Goal: Information Seeking & Learning: Learn about a topic

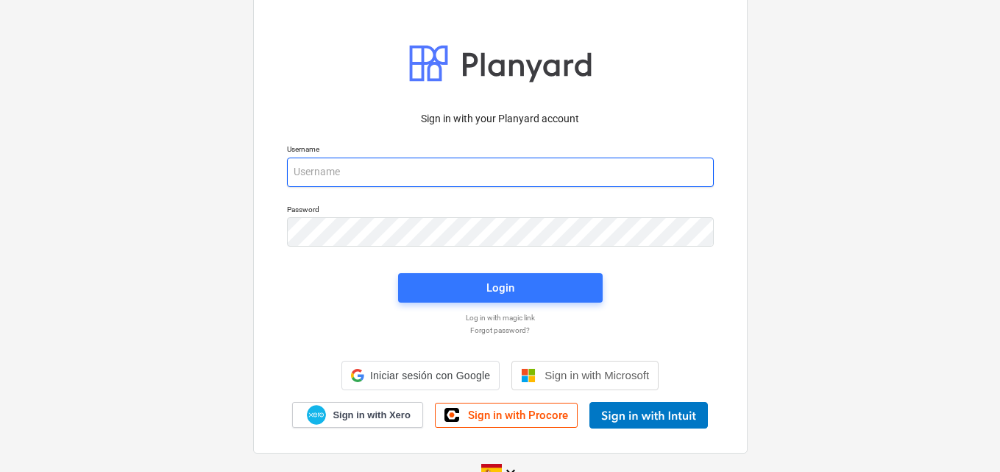
click at [361, 171] on input "email" at bounding box center [500, 172] width 427 height 29
paste input "[EMAIL_ADDRESS][DOMAIN_NAME]"
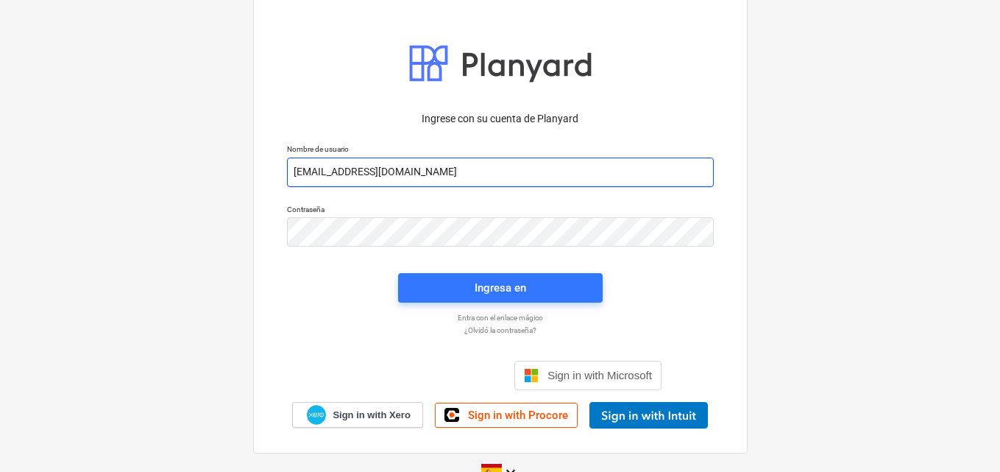
type input "[EMAIL_ADDRESS][DOMAIN_NAME]"
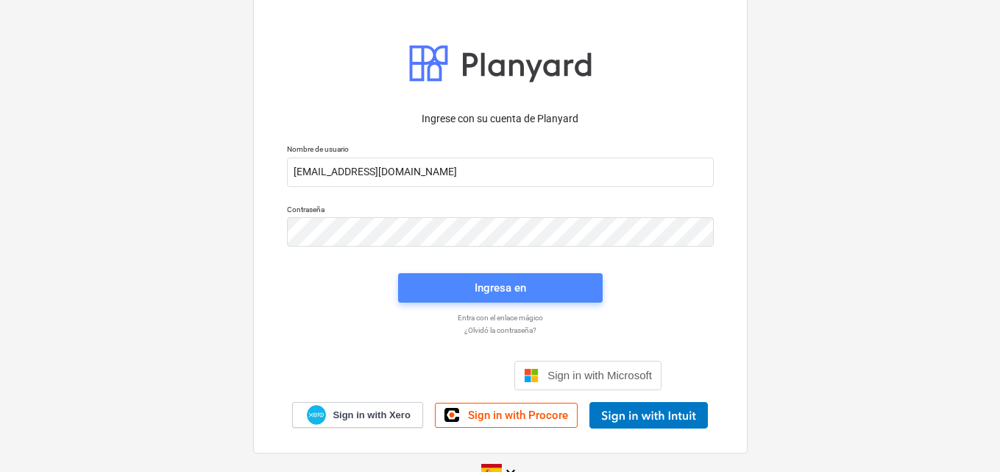
click at [469, 280] on span "Ingresa en" at bounding box center [500, 287] width 169 height 19
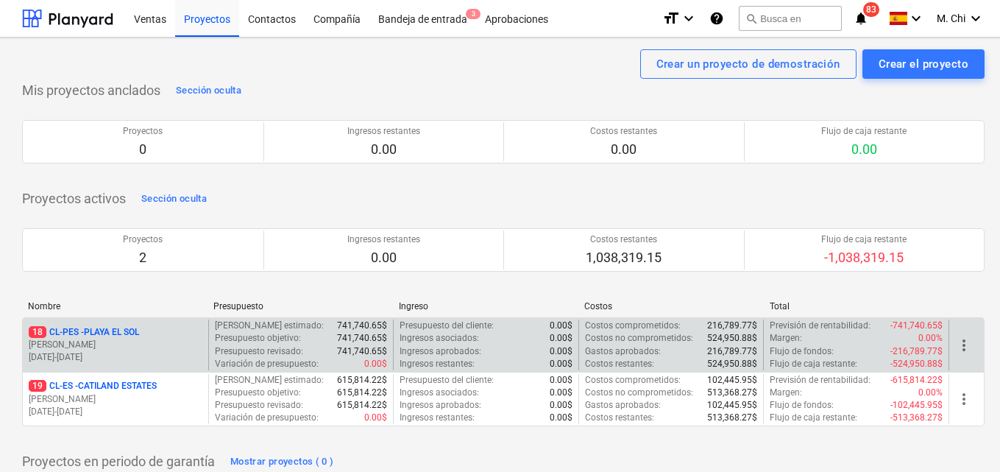
click at [102, 340] on p "[PERSON_NAME]" at bounding box center [116, 345] width 174 height 13
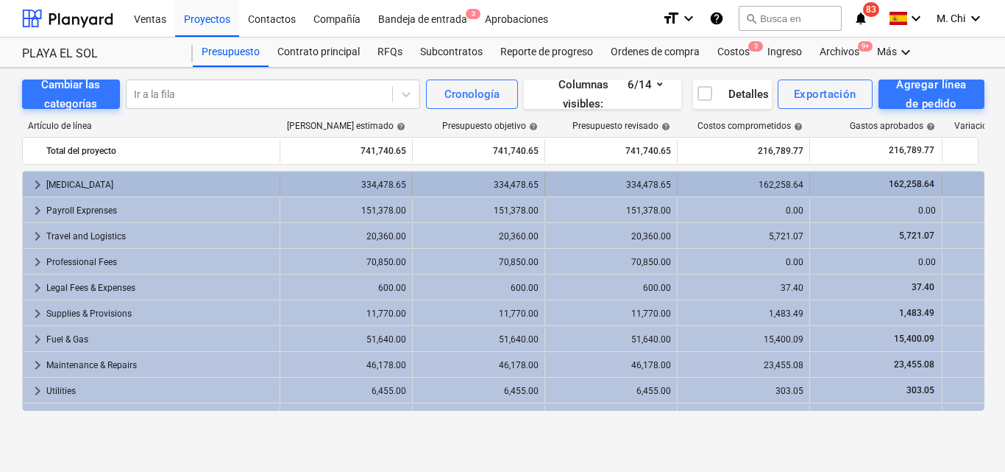
click at [84, 183] on div "[MEDICAL_DATA]" at bounding box center [159, 185] width 227 height 24
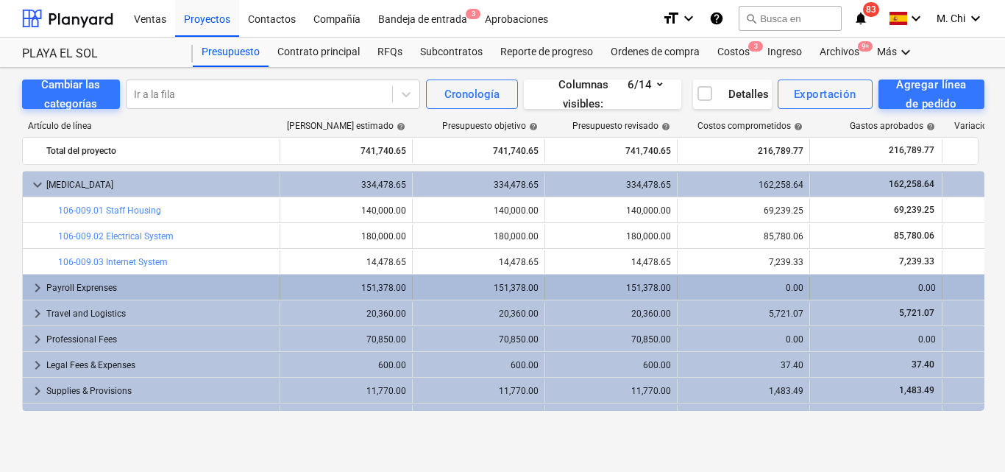
click at [49, 286] on div "Payroll Exprenses" at bounding box center [159, 288] width 227 height 24
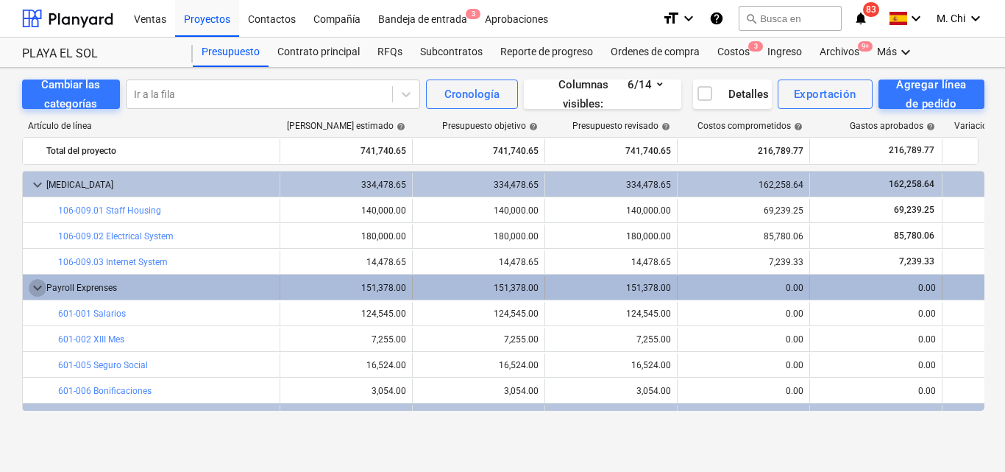
click at [37, 286] on span "keyboard_arrow_down" at bounding box center [38, 288] width 18 height 18
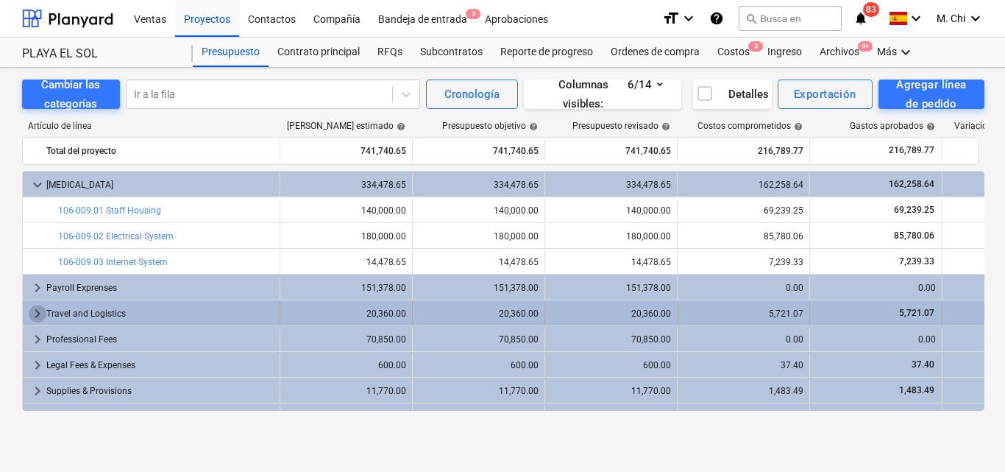
click at [36, 311] on span "keyboard_arrow_right" at bounding box center [38, 314] width 18 height 18
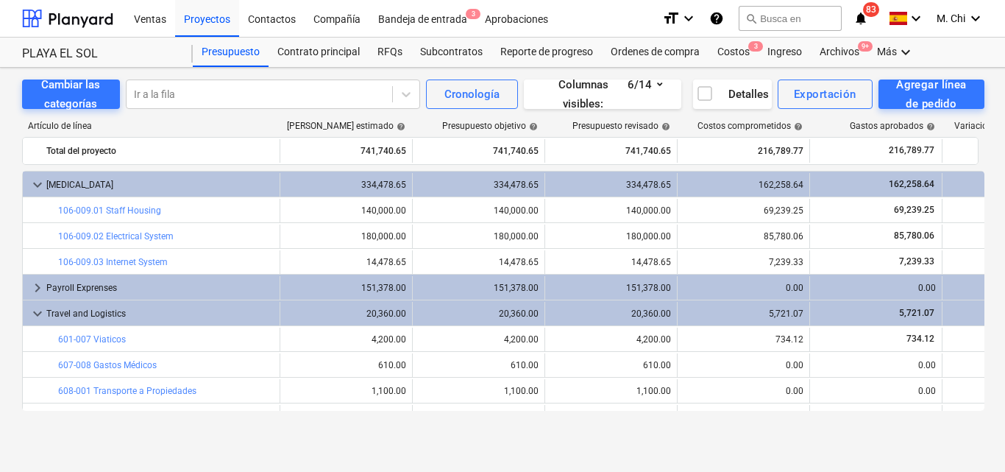
click at [36, 311] on span "keyboard_arrow_down" at bounding box center [38, 314] width 18 height 18
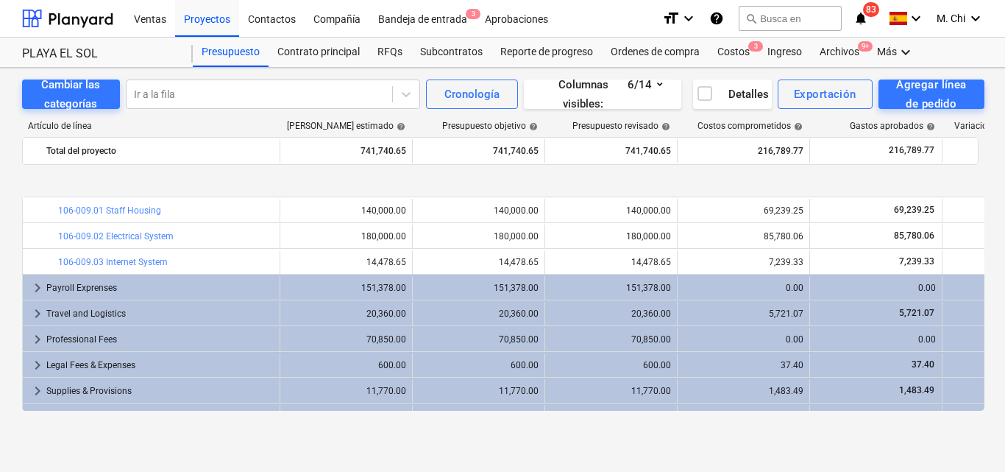
scroll to position [74, 0]
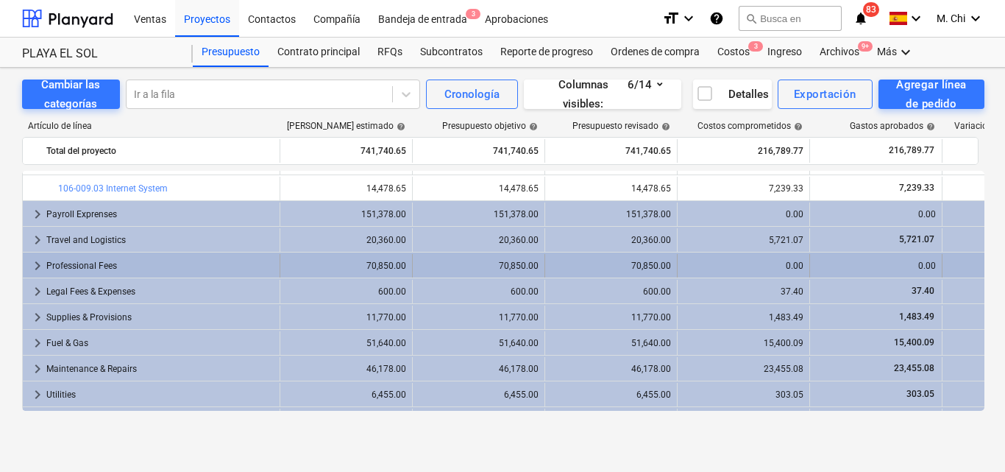
click at [38, 267] on span "keyboard_arrow_right" at bounding box center [38, 266] width 18 height 18
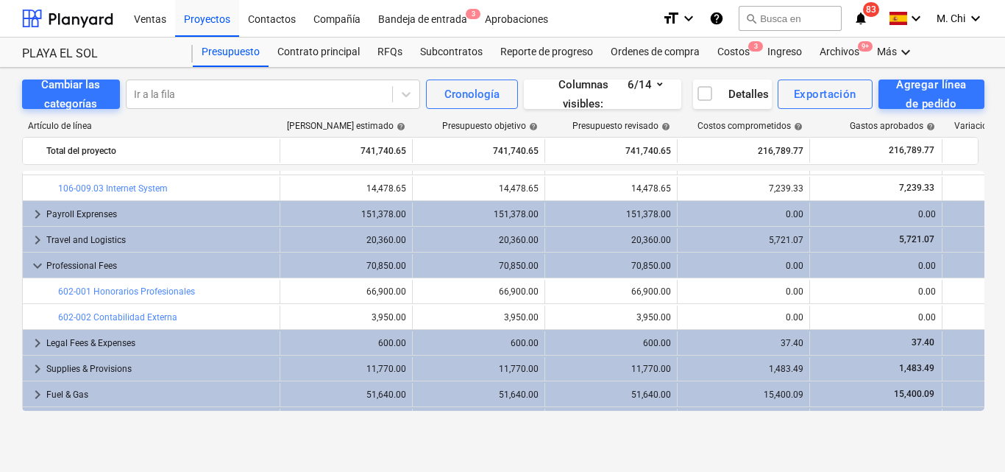
click at [38, 267] on span "keyboard_arrow_down" at bounding box center [38, 266] width 18 height 18
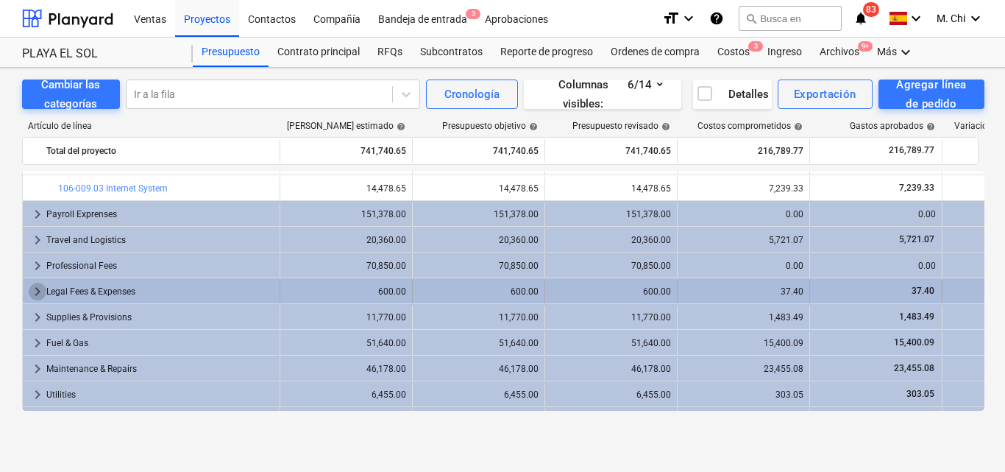
click at [34, 295] on span "keyboard_arrow_right" at bounding box center [38, 292] width 18 height 18
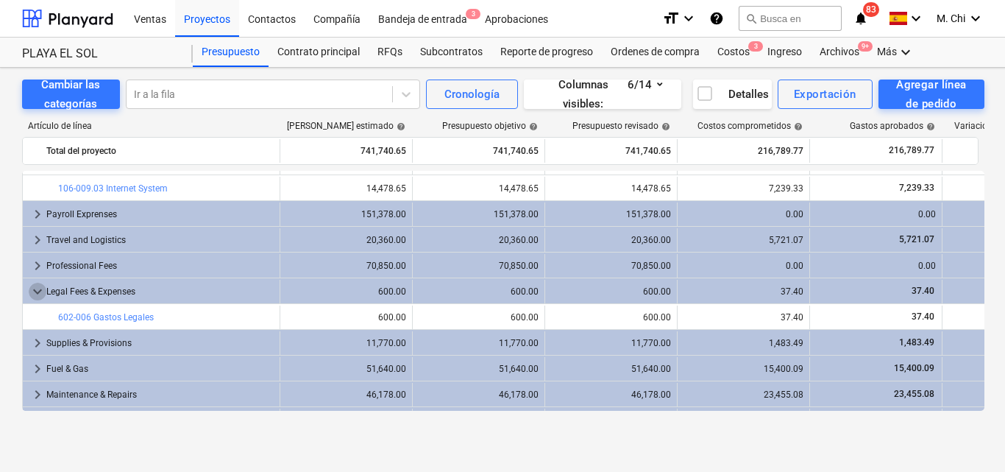
click at [34, 295] on span "keyboard_arrow_down" at bounding box center [38, 292] width 18 height 18
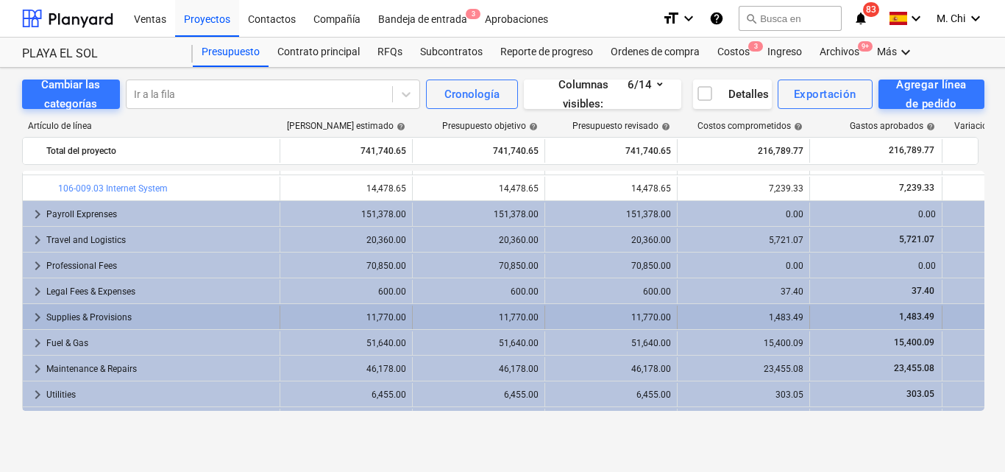
click at [39, 317] on span "keyboard_arrow_right" at bounding box center [38, 317] width 18 height 18
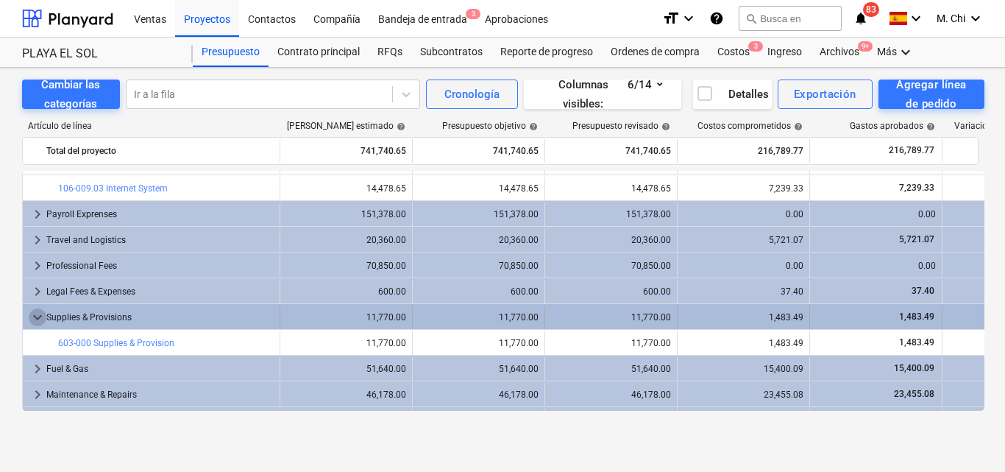
click at [40, 316] on span "keyboard_arrow_down" at bounding box center [38, 317] width 18 height 18
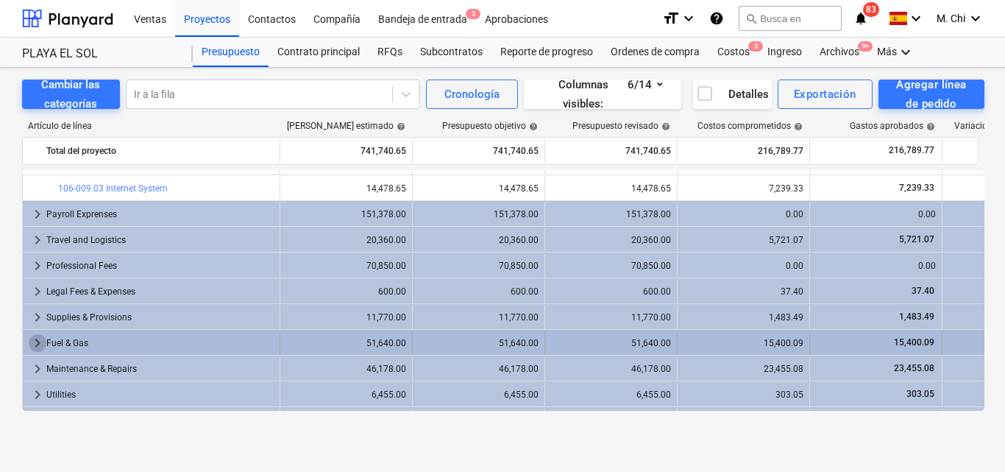
click at [39, 344] on span "keyboard_arrow_right" at bounding box center [38, 343] width 18 height 18
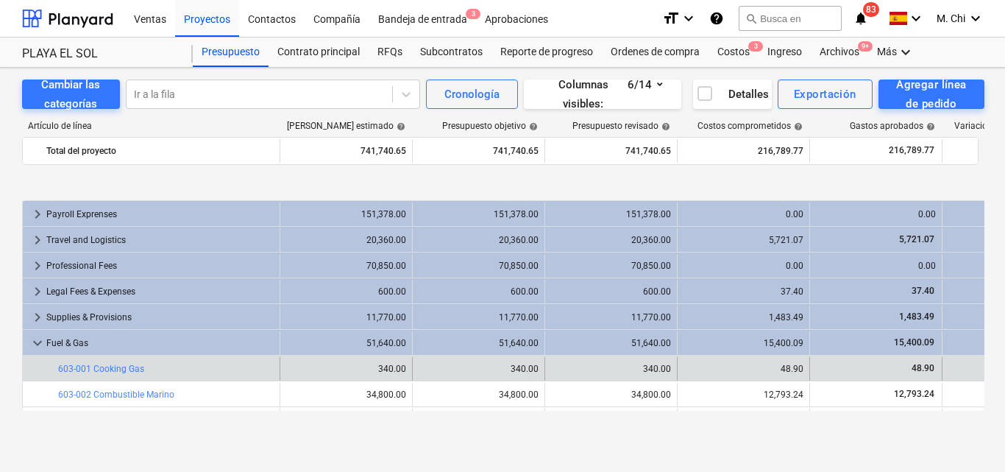
scroll to position [147, 0]
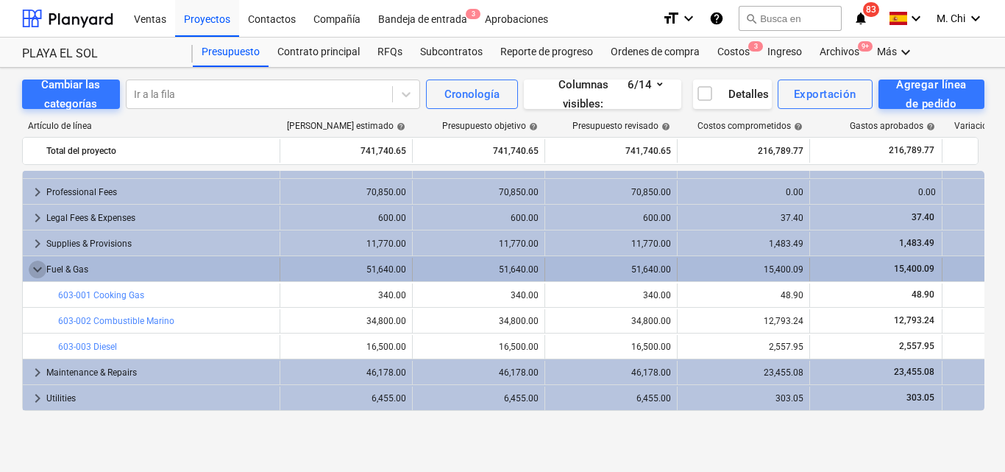
click at [38, 272] on span "keyboard_arrow_down" at bounding box center [38, 270] width 18 height 18
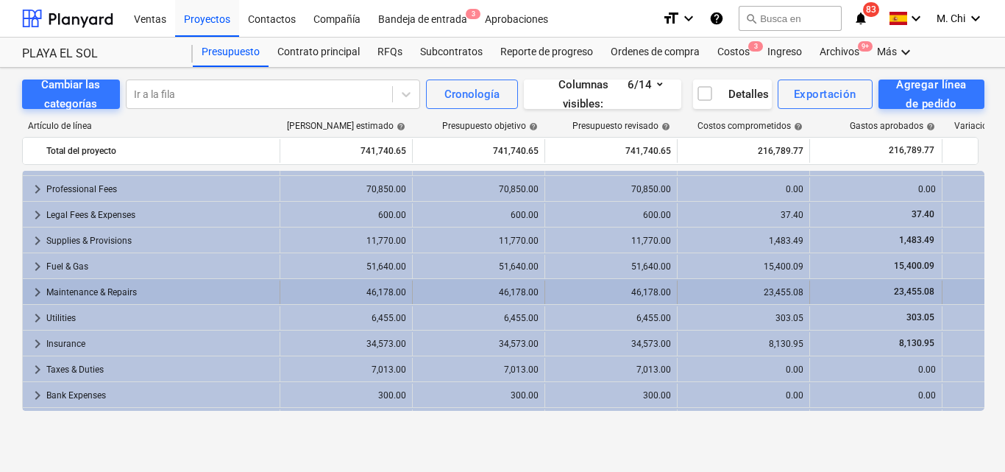
scroll to position [198, 0]
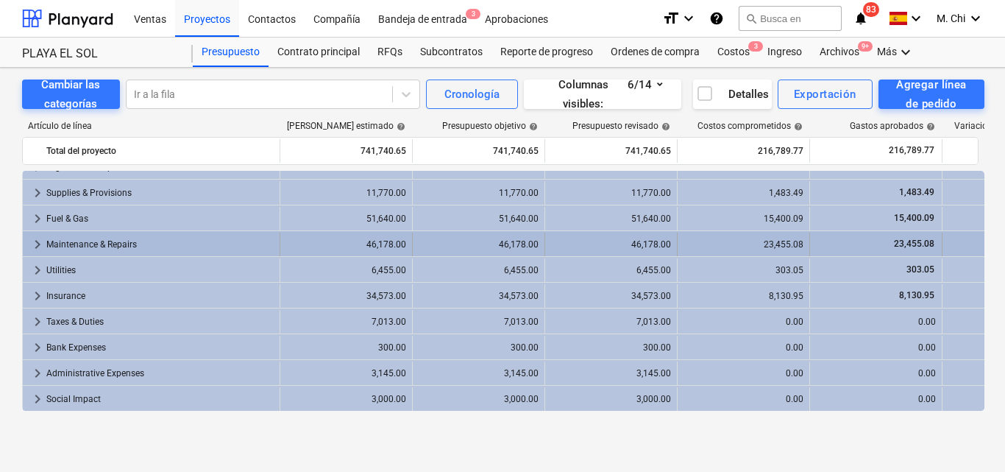
click at [39, 241] on span "keyboard_arrow_right" at bounding box center [38, 245] width 18 height 18
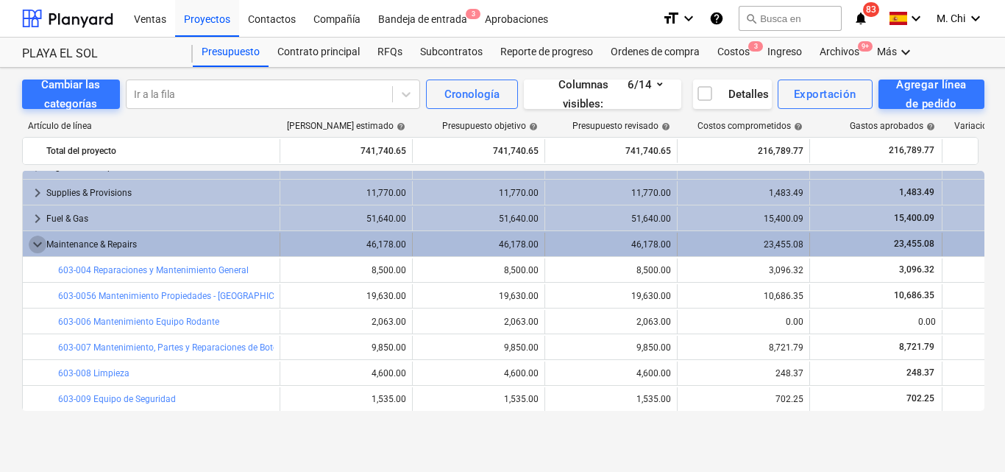
click at [43, 242] on span "keyboard_arrow_down" at bounding box center [38, 245] width 18 height 18
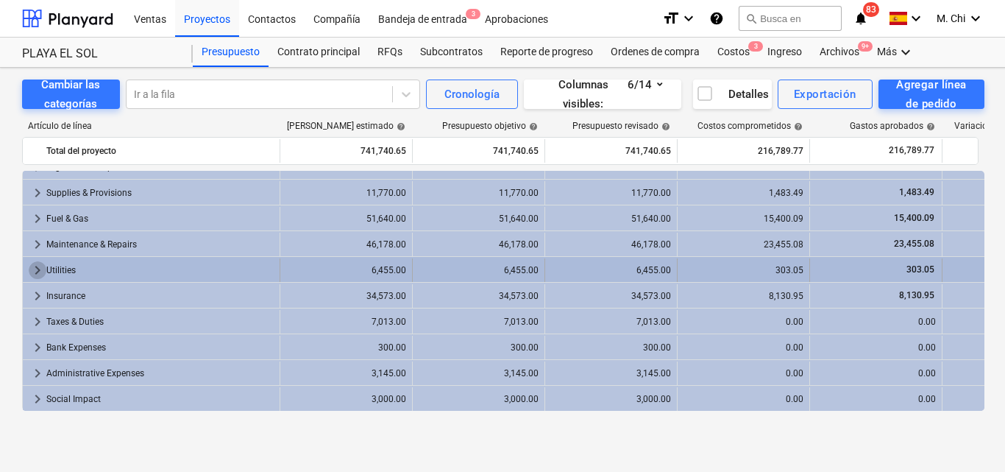
click at [41, 276] on span "keyboard_arrow_right" at bounding box center [38, 270] width 18 height 18
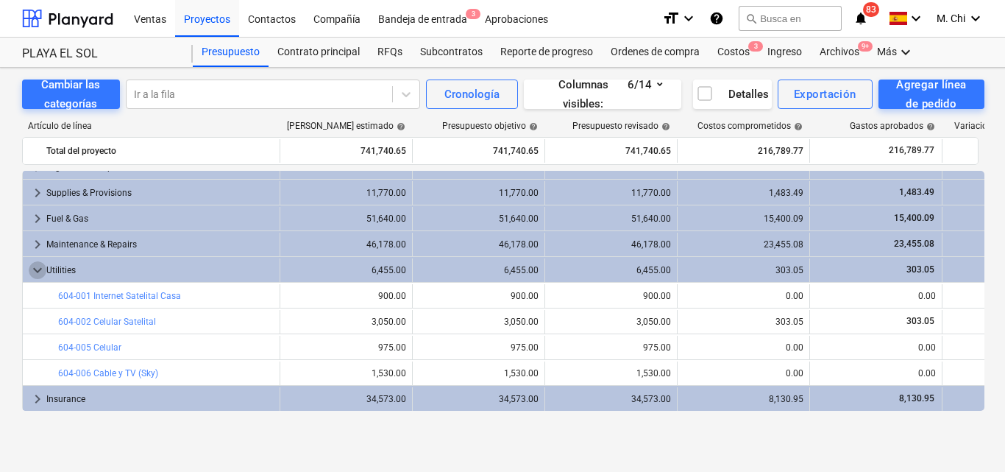
click at [41, 276] on span "keyboard_arrow_down" at bounding box center [38, 270] width 18 height 18
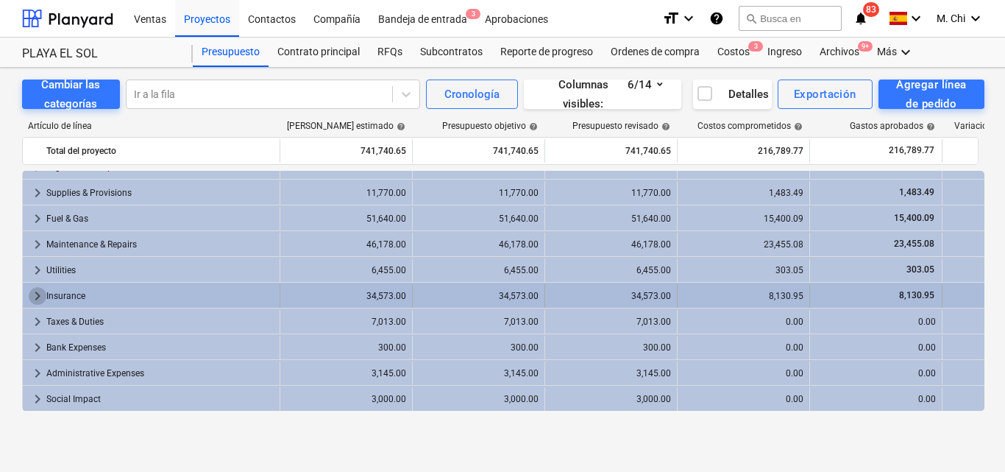
click at [37, 301] on span "keyboard_arrow_right" at bounding box center [38, 296] width 18 height 18
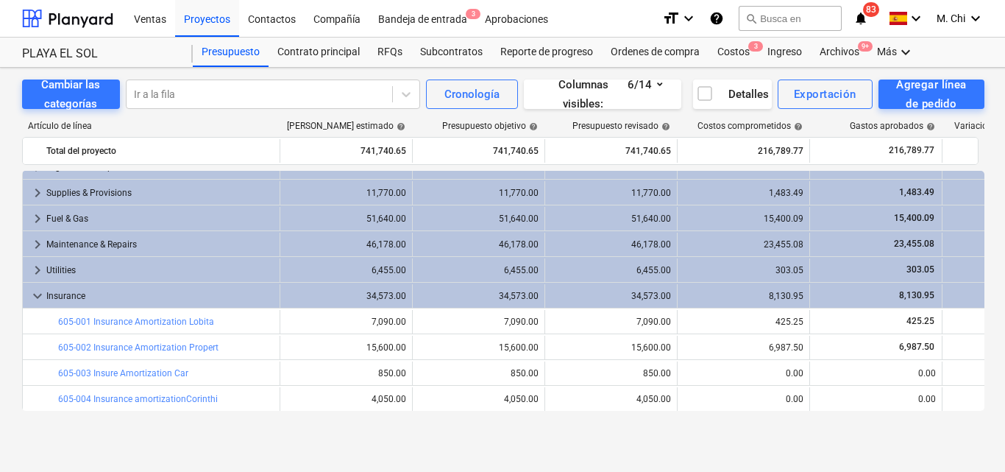
click at [37, 301] on span "keyboard_arrow_down" at bounding box center [38, 296] width 18 height 18
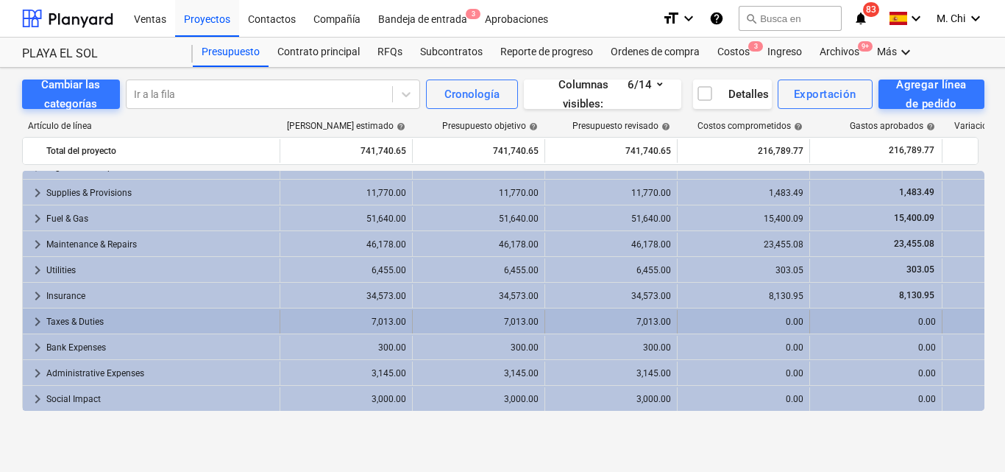
click at [36, 321] on span "keyboard_arrow_right" at bounding box center [38, 322] width 18 height 18
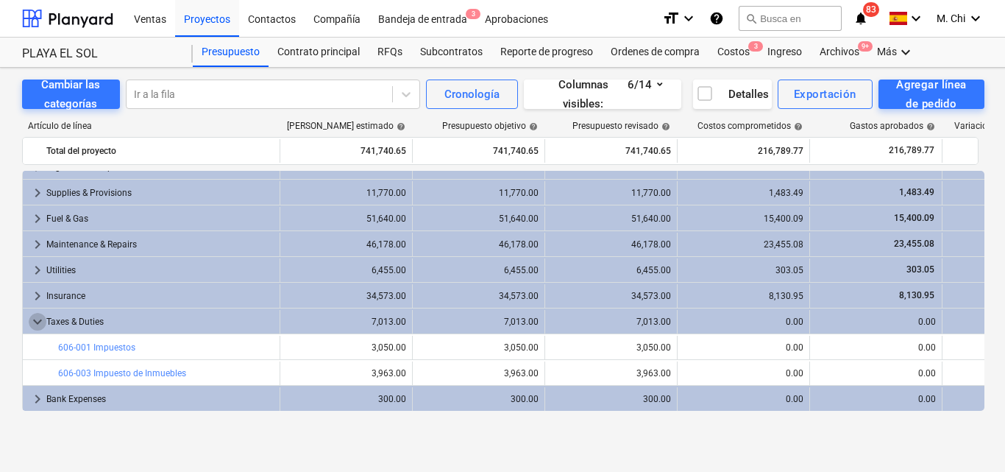
click at [36, 321] on span "keyboard_arrow_down" at bounding box center [38, 322] width 18 height 18
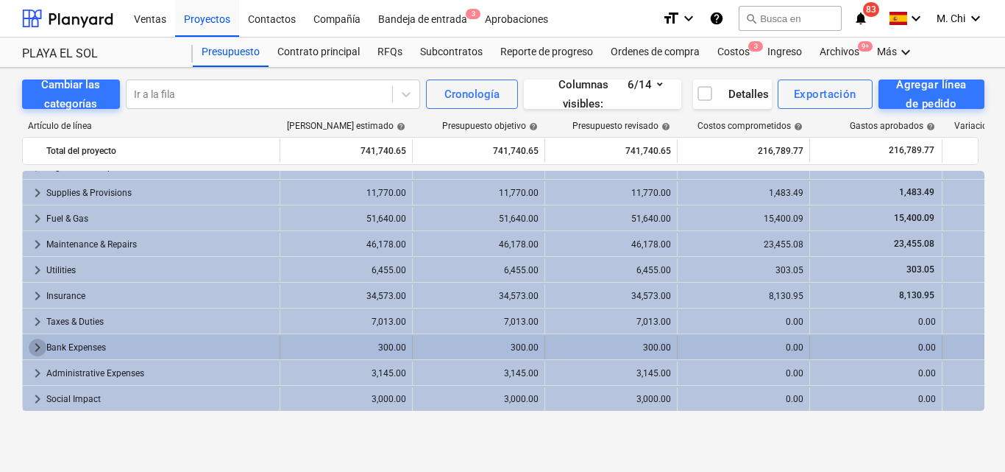
click at [39, 343] on span "keyboard_arrow_right" at bounding box center [38, 348] width 18 height 18
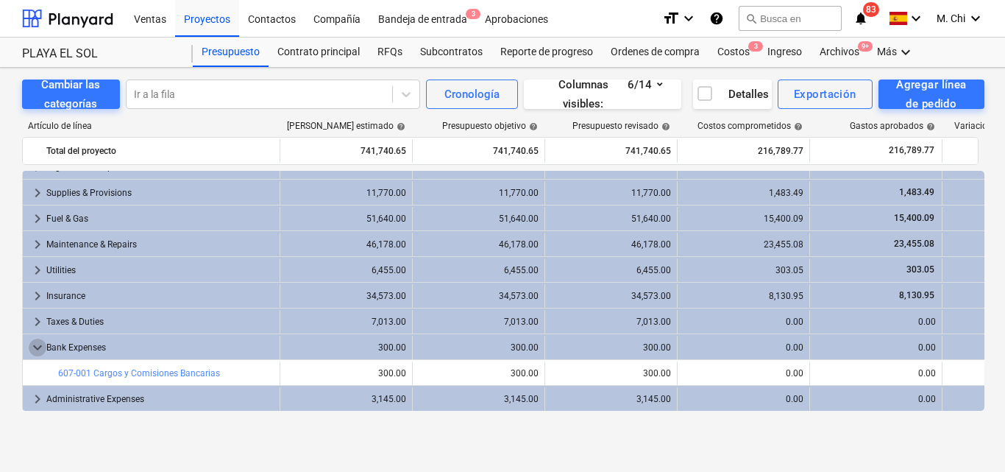
click at [39, 343] on span "keyboard_arrow_down" at bounding box center [38, 348] width 18 height 18
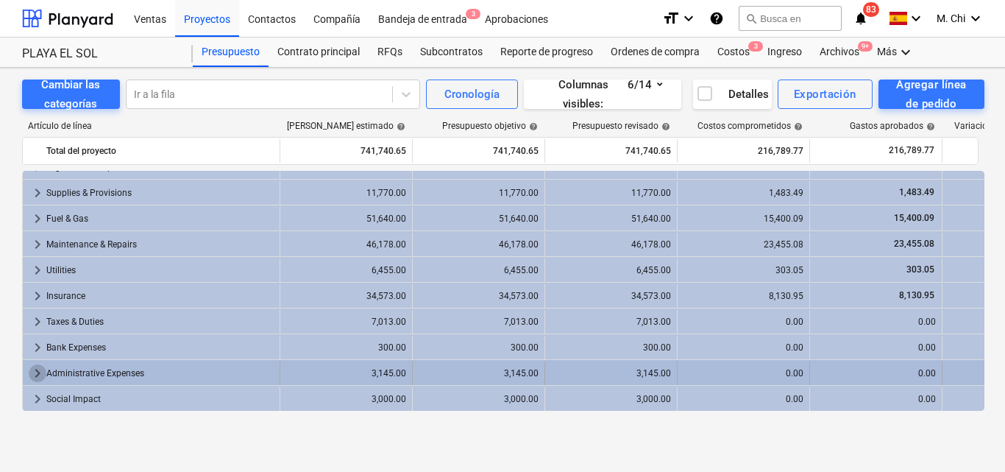
click at [40, 369] on span "keyboard_arrow_right" at bounding box center [38, 373] width 18 height 18
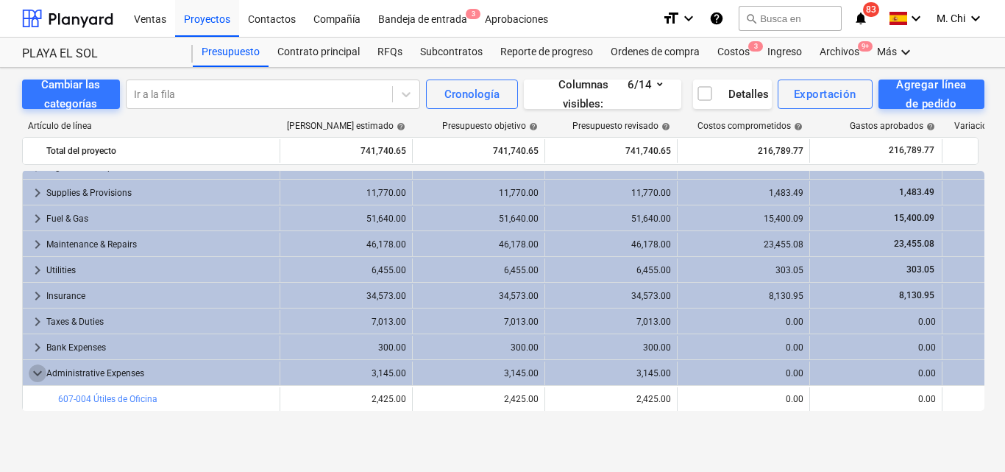
click at [40, 369] on span "keyboard_arrow_down" at bounding box center [38, 373] width 18 height 18
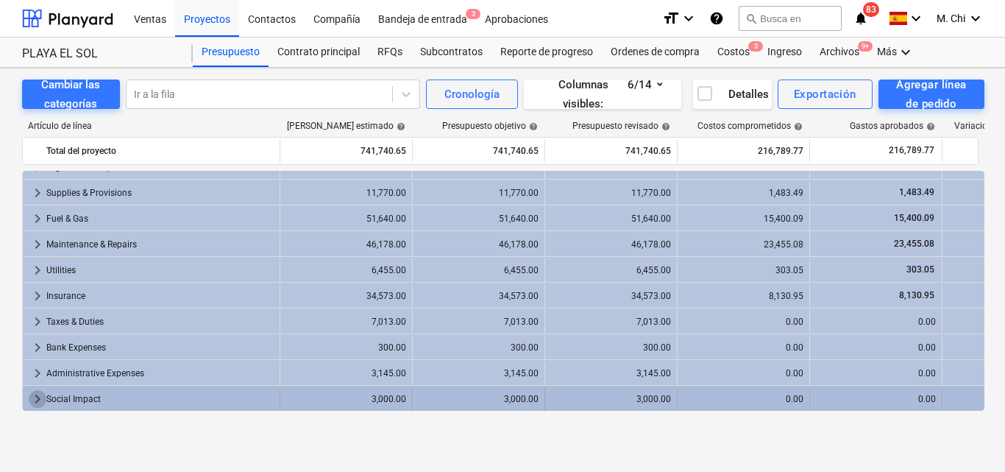
click at [38, 400] on span "keyboard_arrow_right" at bounding box center [38, 399] width 18 height 18
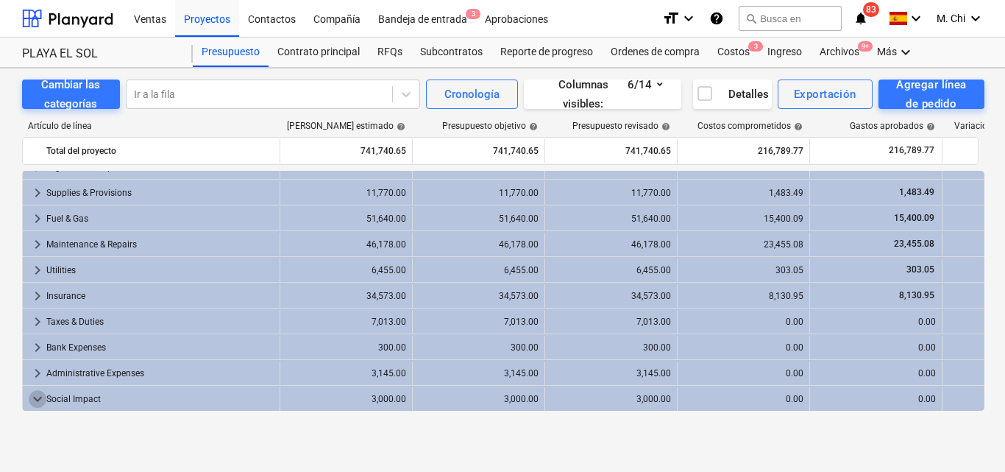
click at [38, 400] on span "keyboard_arrow_down" at bounding box center [38, 399] width 18 height 18
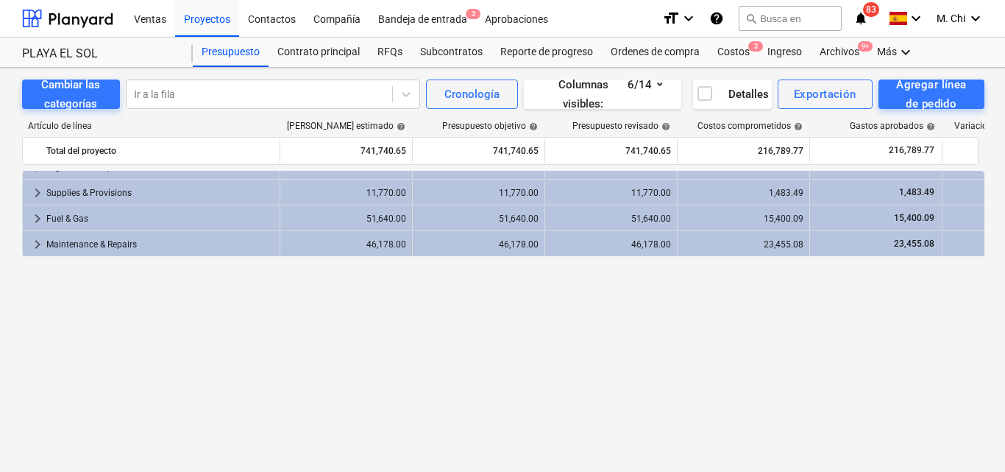
scroll to position [0, 0]
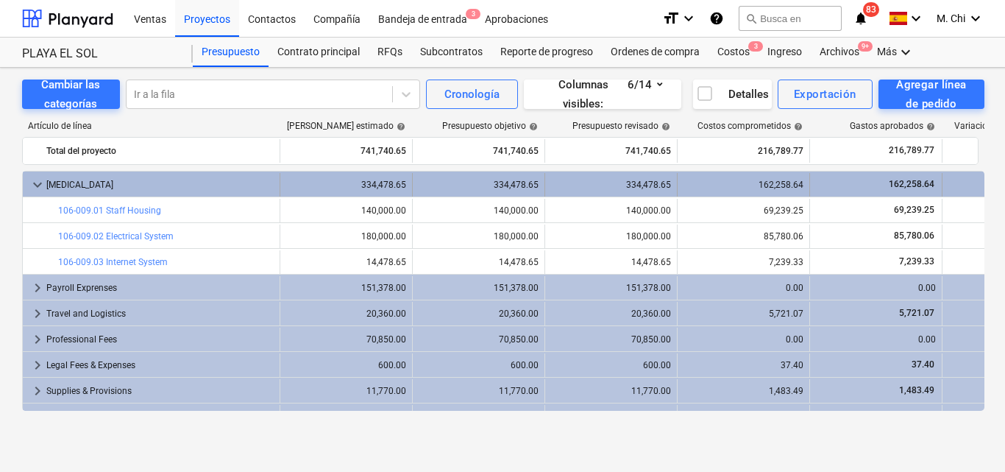
click at [35, 185] on span "keyboard_arrow_down" at bounding box center [38, 185] width 18 height 18
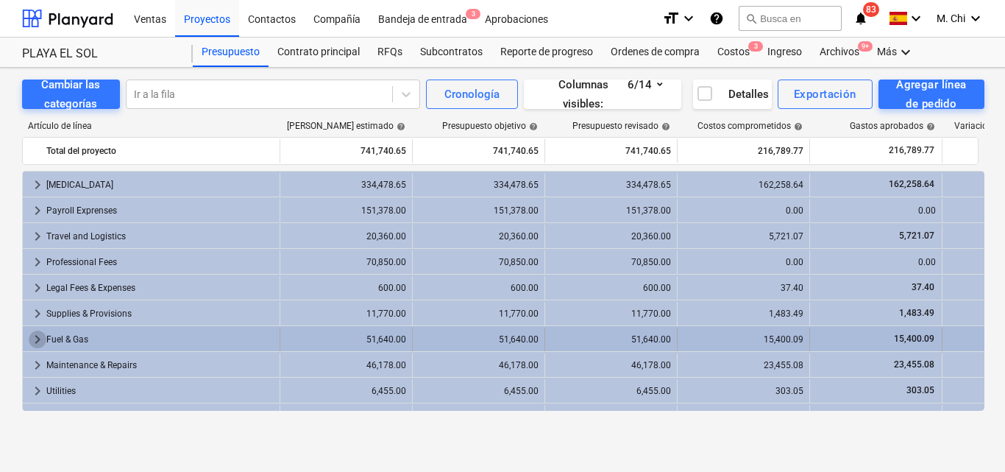
click at [37, 337] on span "keyboard_arrow_right" at bounding box center [38, 339] width 18 height 18
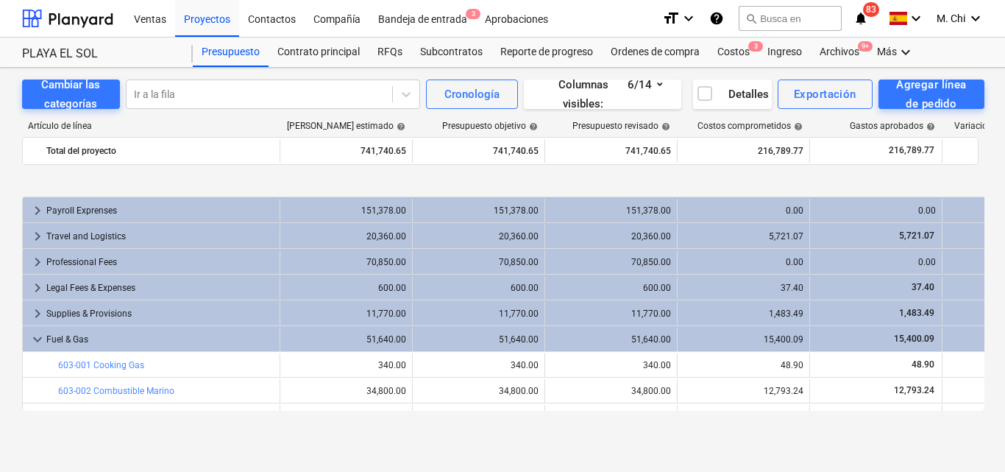
scroll to position [147, 0]
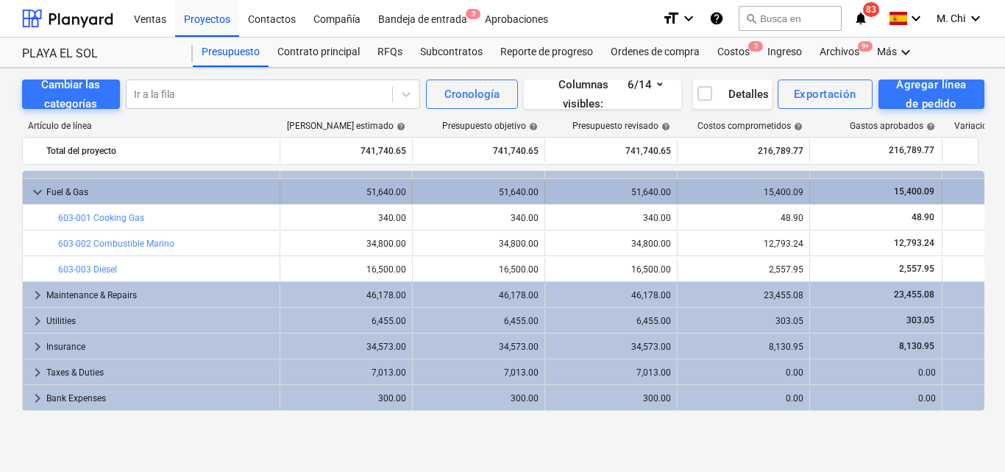
click at [40, 195] on span "keyboard_arrow_down" at bounding box center [38, 192] width 18 height 18
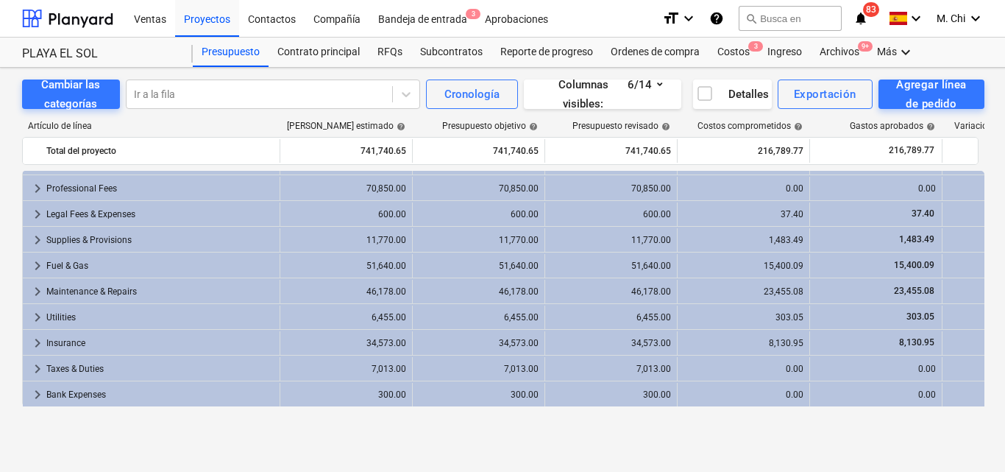
scroll to position [0, 0]
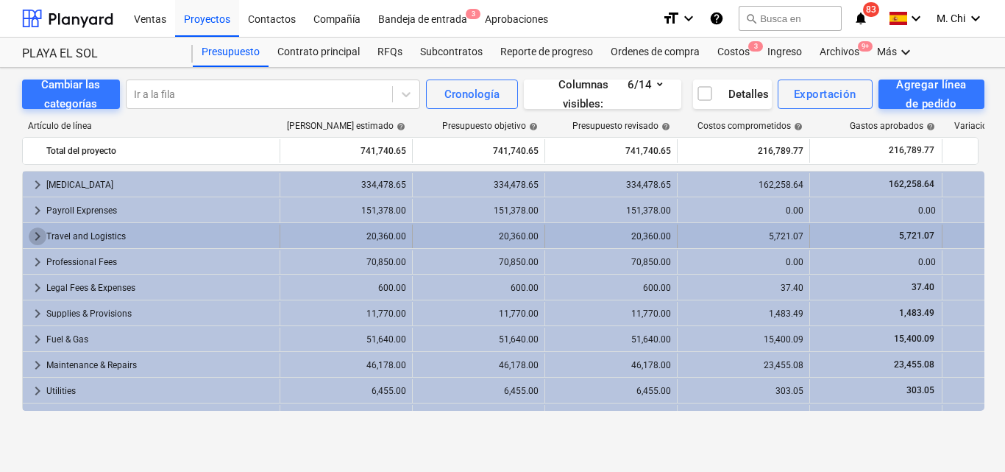
click at [38, 236] on span "keyboard_arrow_right" at bounding box center [38, 236] width 18 height 18
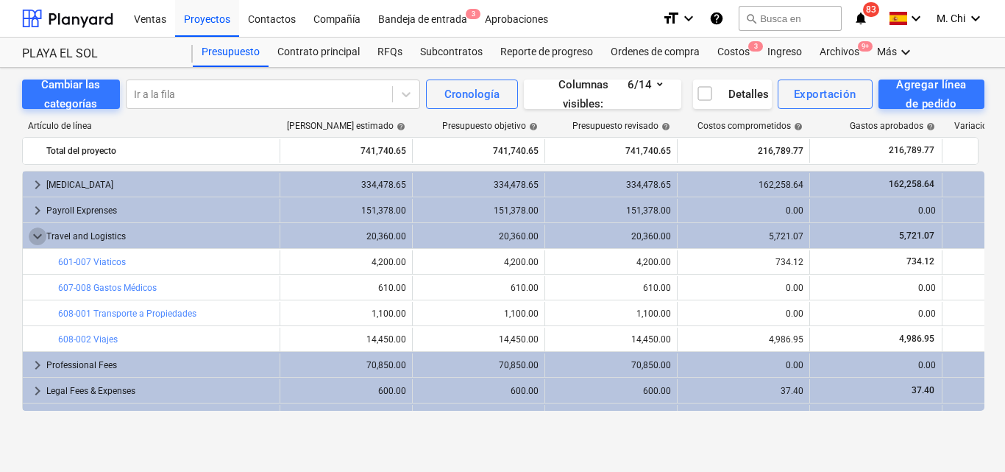
click at [38, 236] on span "keyboard_arrow_down" at bounding box center [38, 236] width 18 height 18
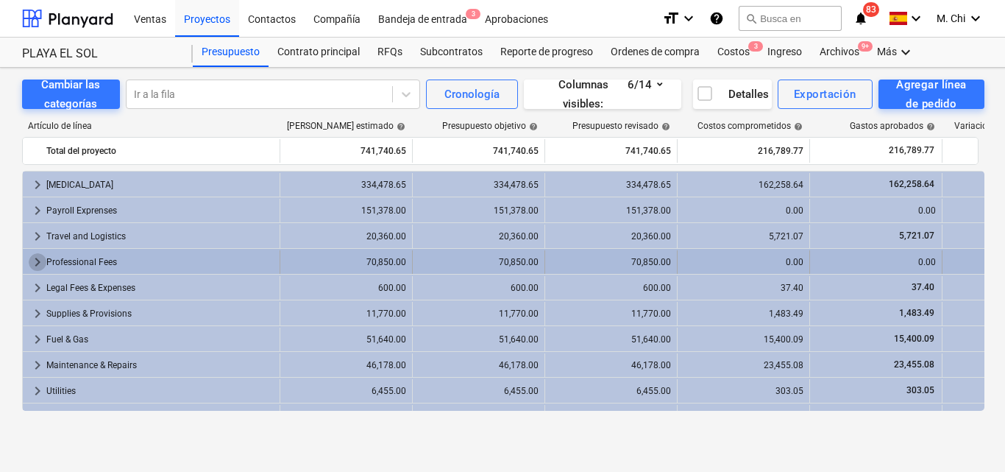
click at [43, 264] on span "keyboard_arrow_right" at bounding box center [38, 262] width 18 height 18
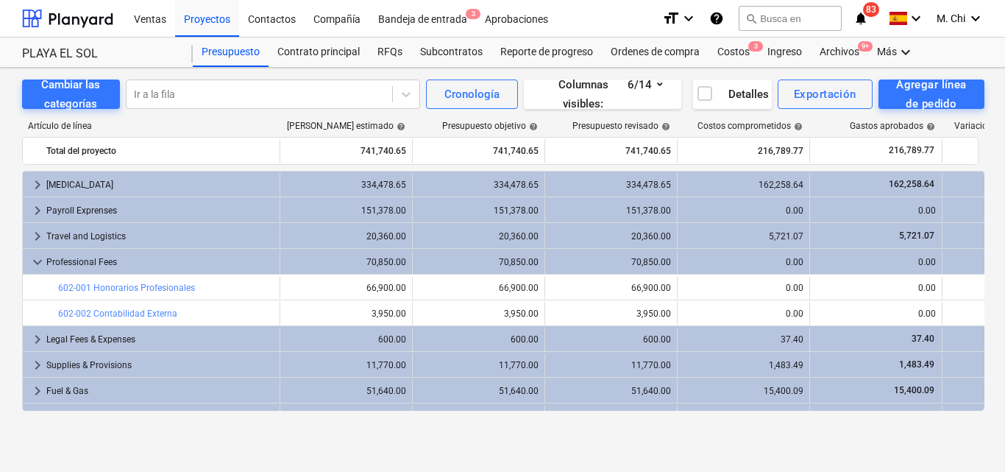
click at [43, 264] on span "keyboard_arrow_down" at bounding box center [38, 262] width 18 height 18
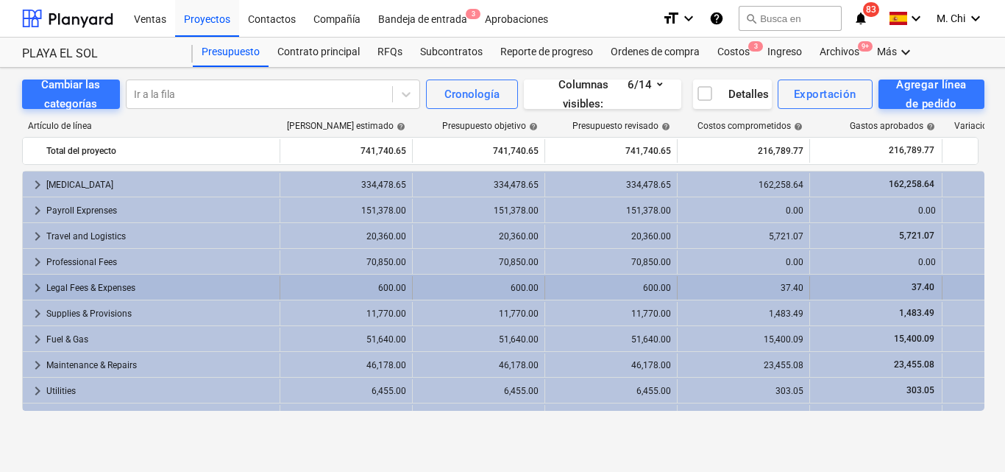
click at [39, 287] on span "keyboard_arrow_right" at bounding box center [38, 288] width 18 height 18
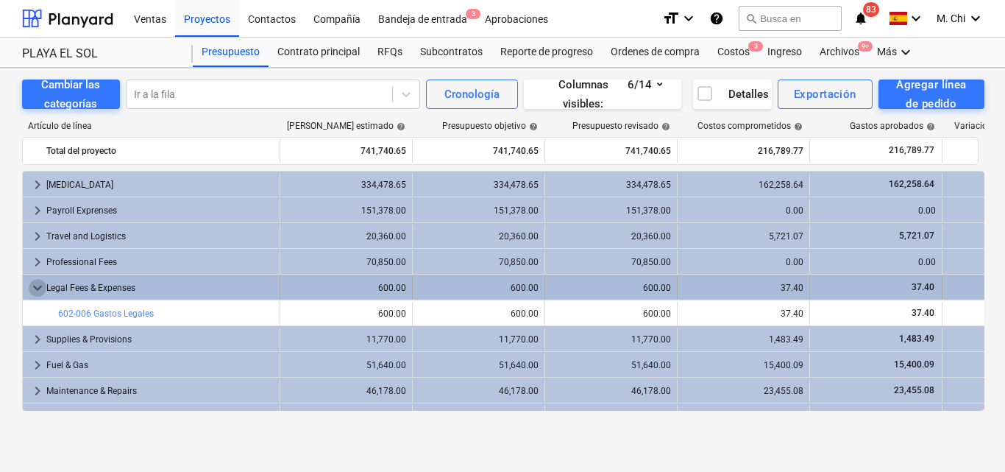
click at [40, 287] on span "keyboard_arrow_down" at bounding box center [38, 288] width 18 height 18
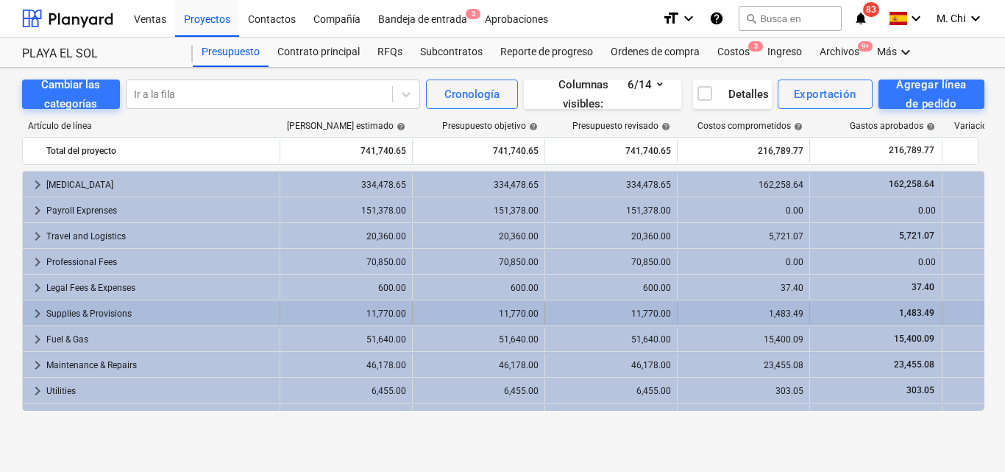
click at [40, 319] on span "keyboard_arrow_right" at bounding box center [38, 314] width 18 height 18
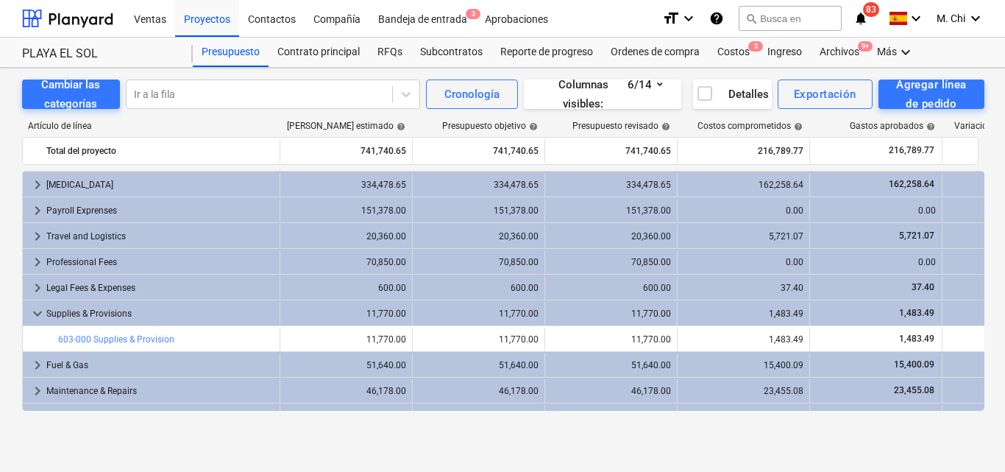
click at [40, 319] on span "keyboard_arrow_down" at bounding box center [38, 314] width 18 height 18
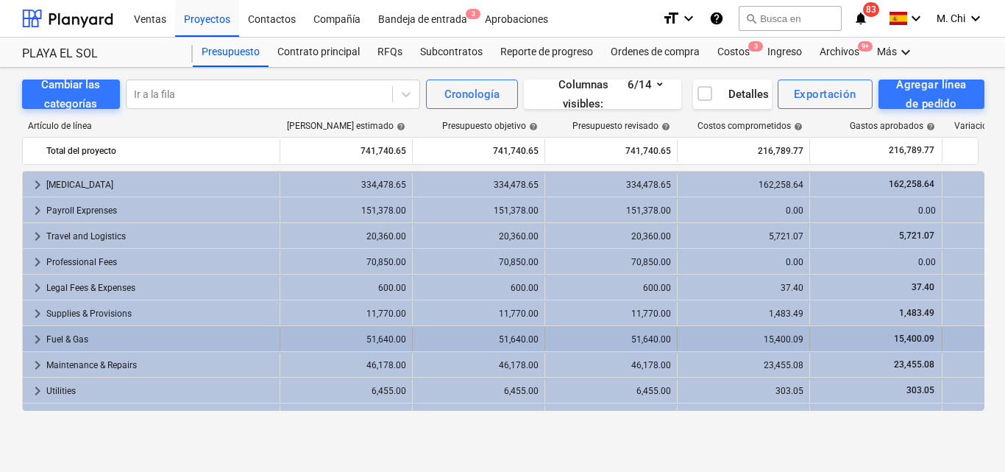
click at [37, 343] on span "keyboard_arrow_right" at bounding box center [38, 339] width 18 height 18
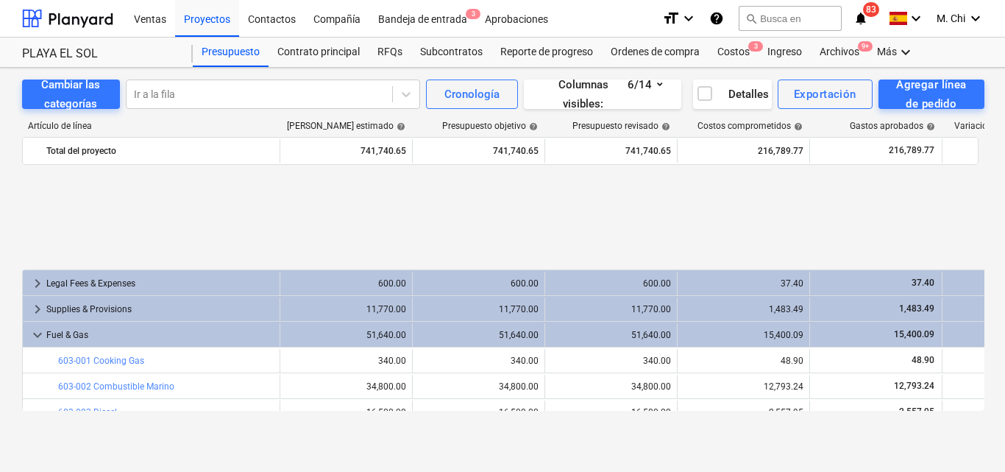
scroll to position [147, 0]
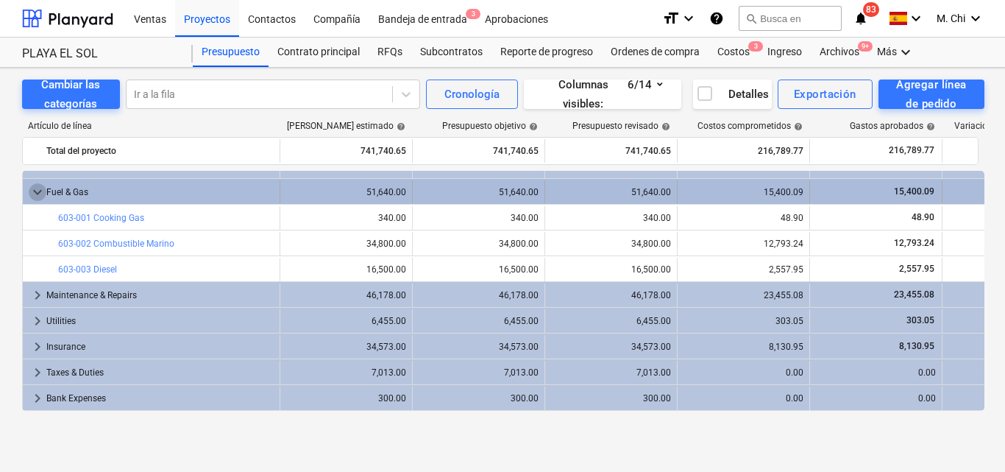
click at [38, 189] on span "keyboard_arrow_down" at bounding box center [38, 192] width 18 height 18
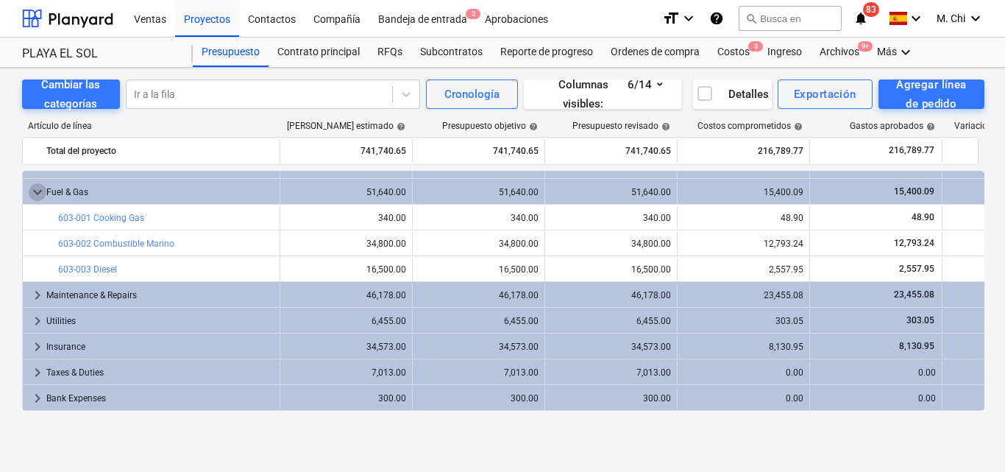
scroll to position [121, 0]
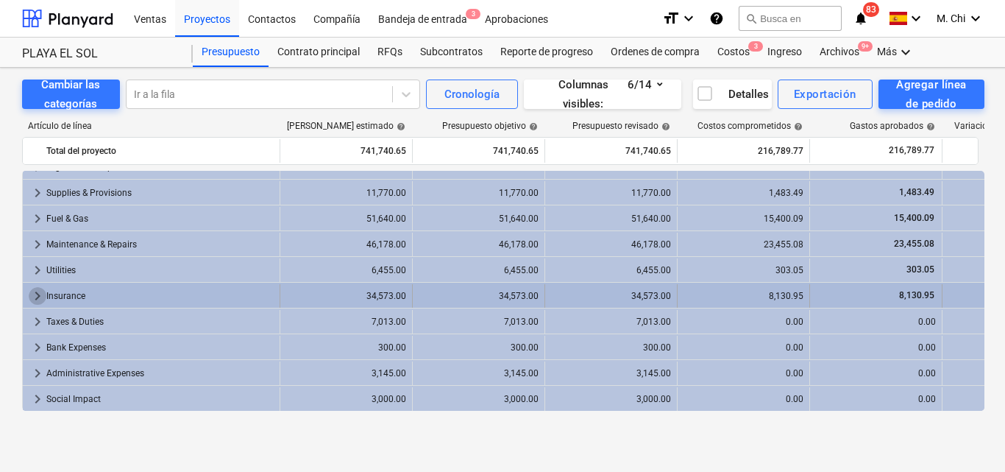
click at [40, 289] on span "keyboard_arrow_right" at bounding box center [38, 296] width 18 height 18
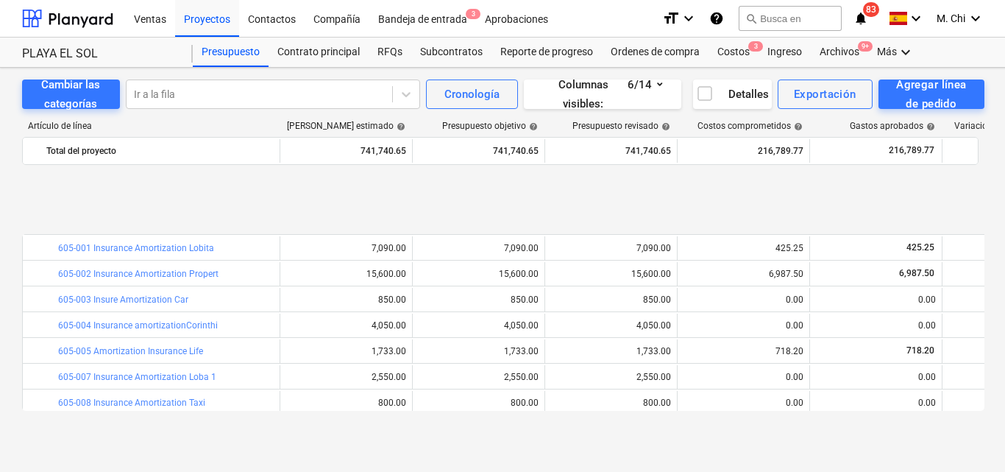
scroll to position [327, 0]
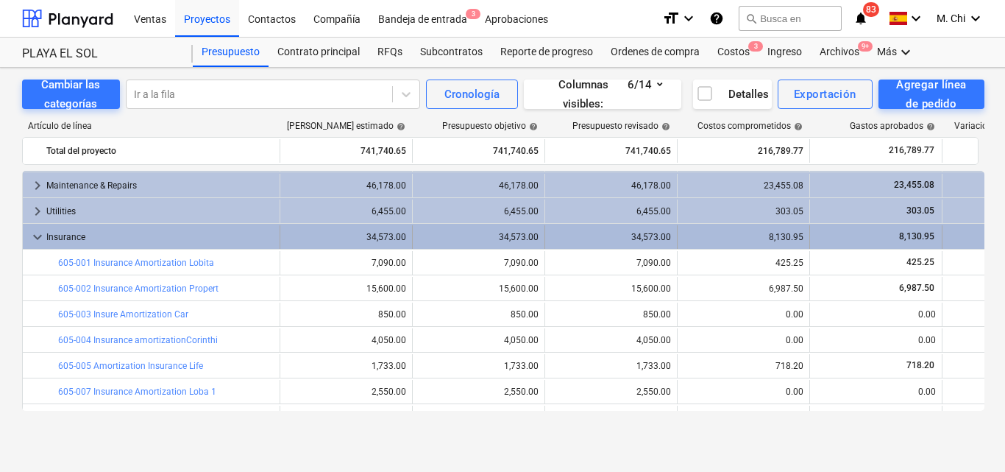
click at [41, 237] on span "keyboard_arrow_down" at bounding box center [38, 237] width 18 height 18
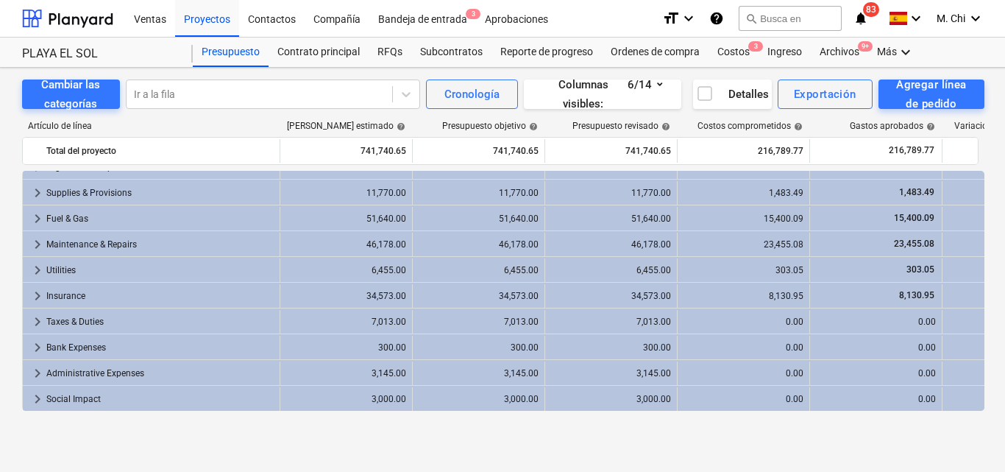
scroll to position [121, 0]
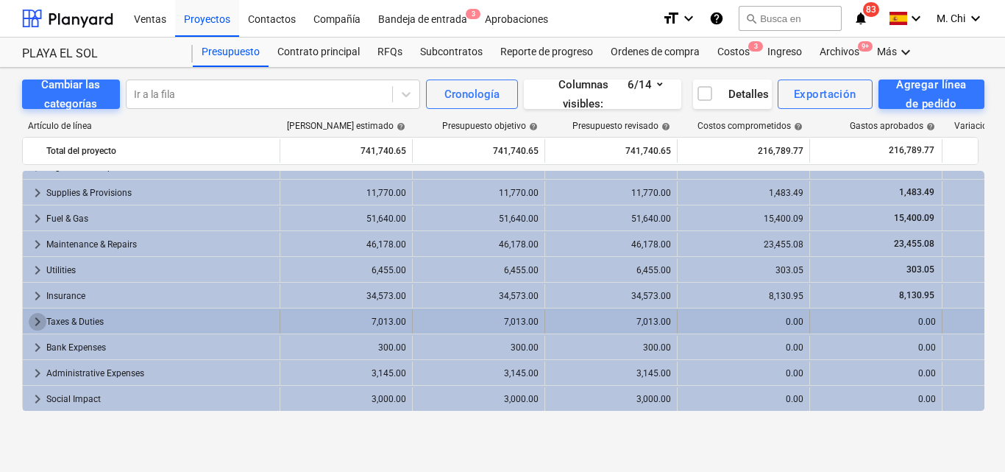
click at [38, 325] on span "keyboard_arrow_right" at bounding box center [38, 322] width 18 height 18
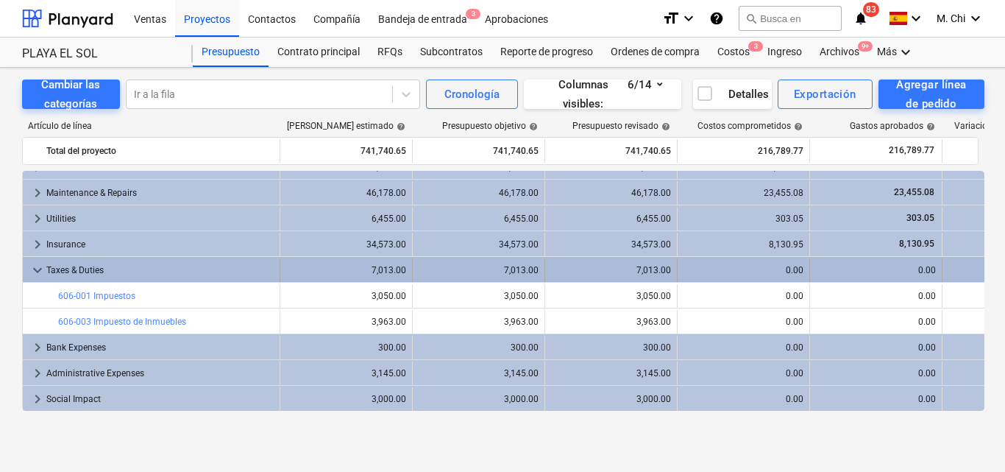
click at [37, 271] on span "keyboard_arrow_down" at bounding box center [38, 270] width 18 height 18
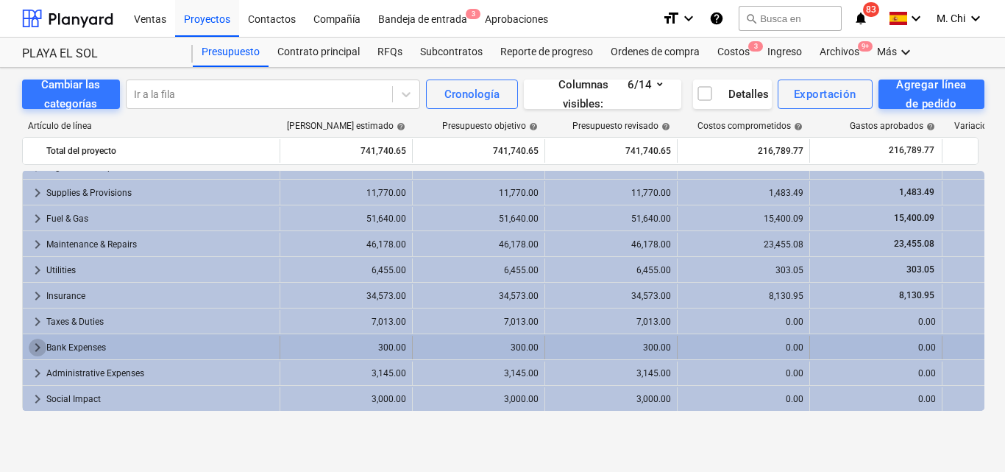
click at [32, 344] on span "keyboard_arrow_right" at bounding box center [38, 348] width 18 height 18
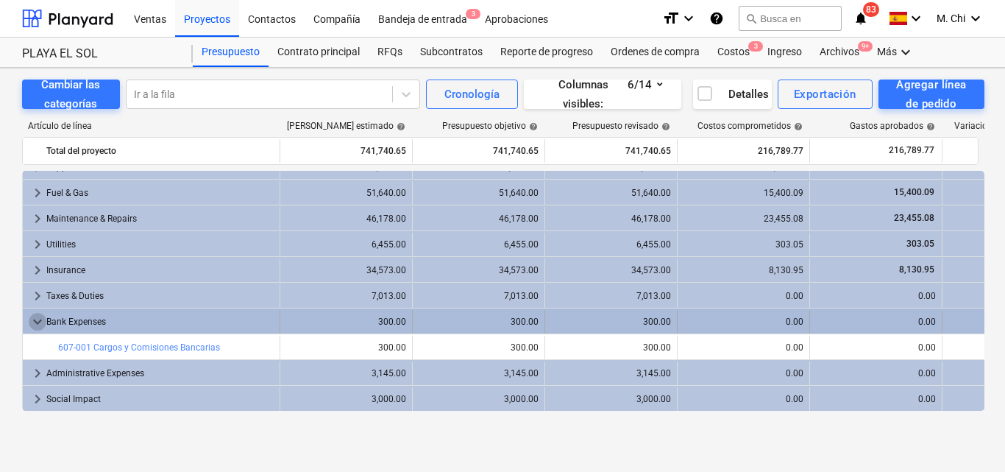
click at [43, 327] on span "keyboard_arrow_down" at bounding box center [38, 322] width 18 height 18
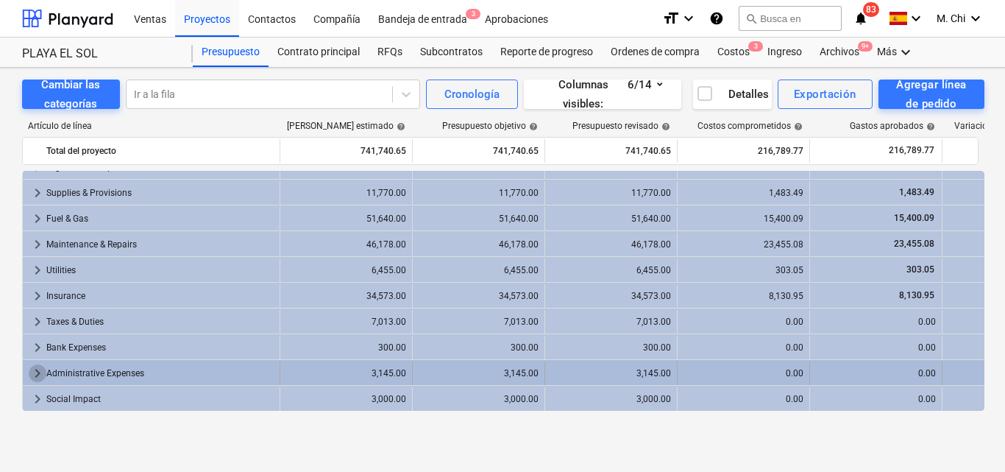
click at [32, 369] on span "keyboard_arrow_right" at bounding box center [38, 373] width 18 height 18
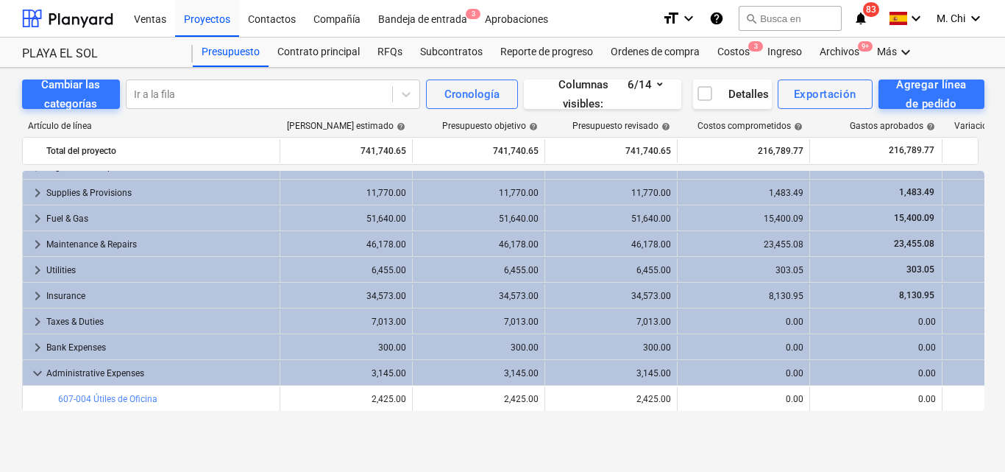
scroll to position [172, 0]
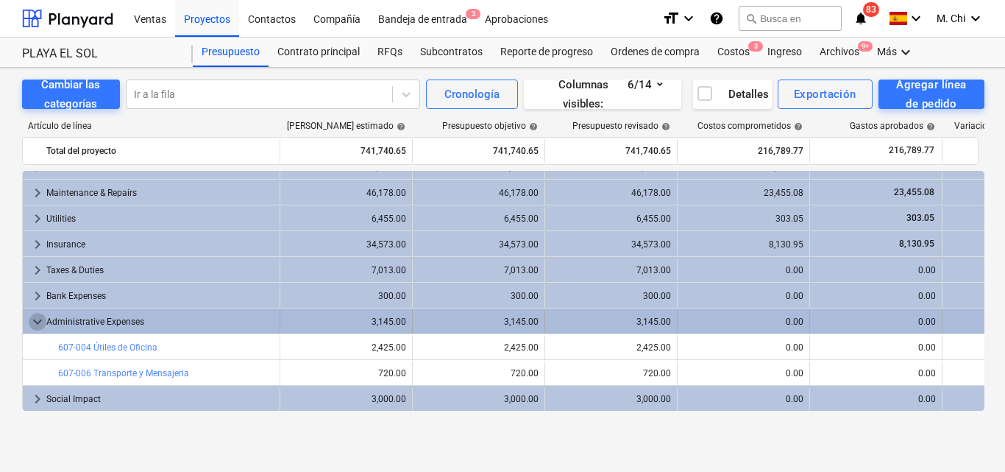
click at [35, 322] on span "keyboard_arrow_down" at bounding box center [38, 322] width 18 height 18
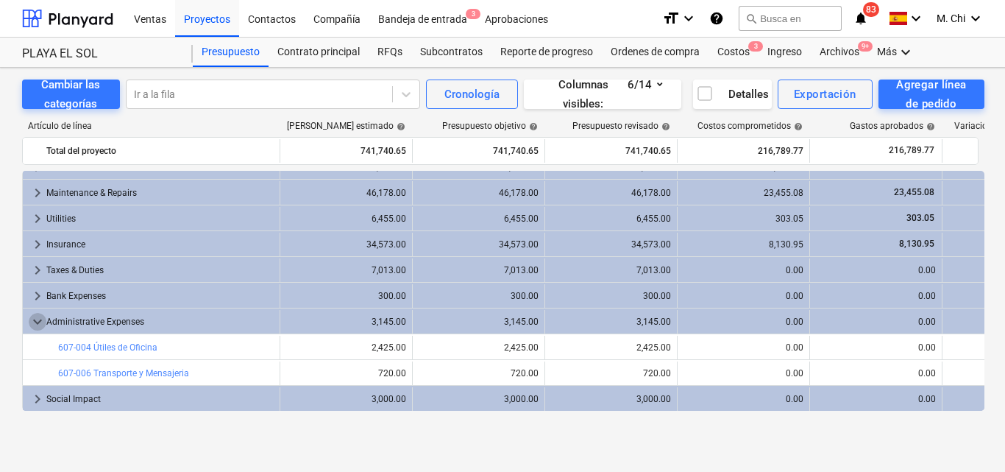
scroll to position [121, 0]
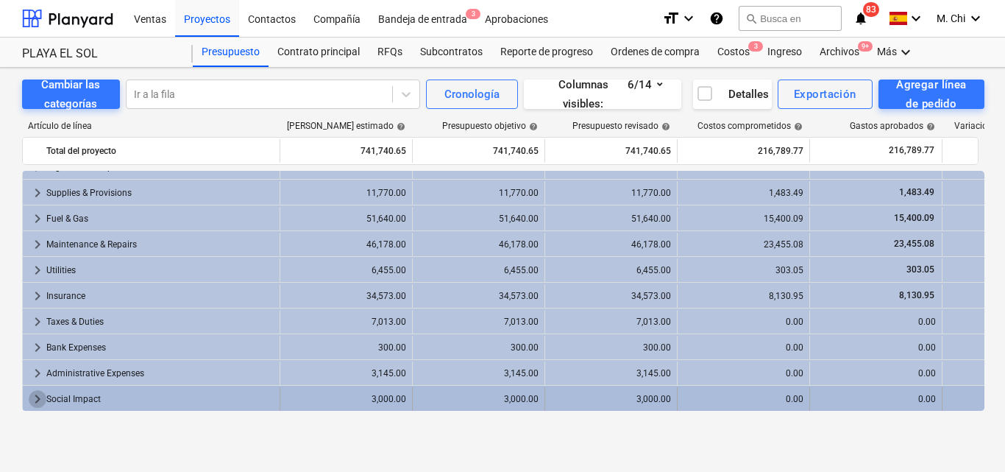
click at [39, 403] on span "keyboard_arrow_right" at bounding box center [38, 399] width 18 height 18
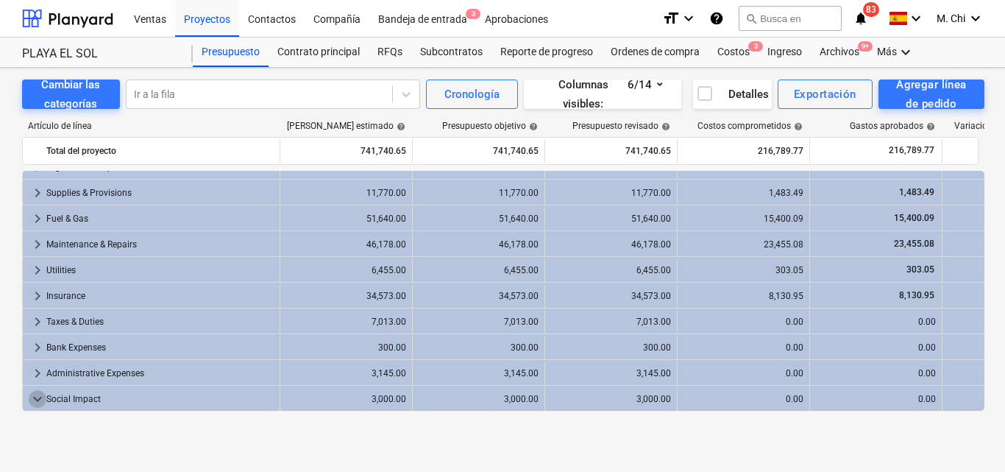
click at [39, 403] on span "keyboard_arrow_down" at bounding box center [38, 399] width 18 height 18
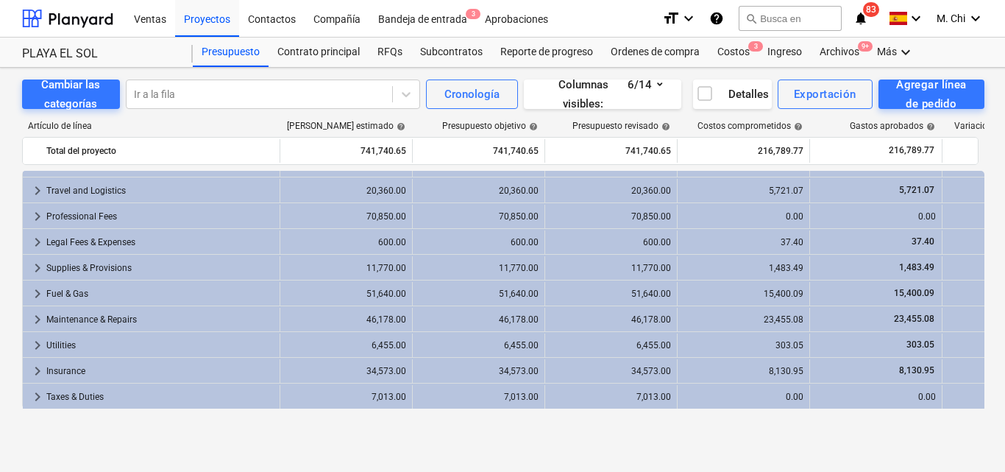
scroll to position [0, 0]
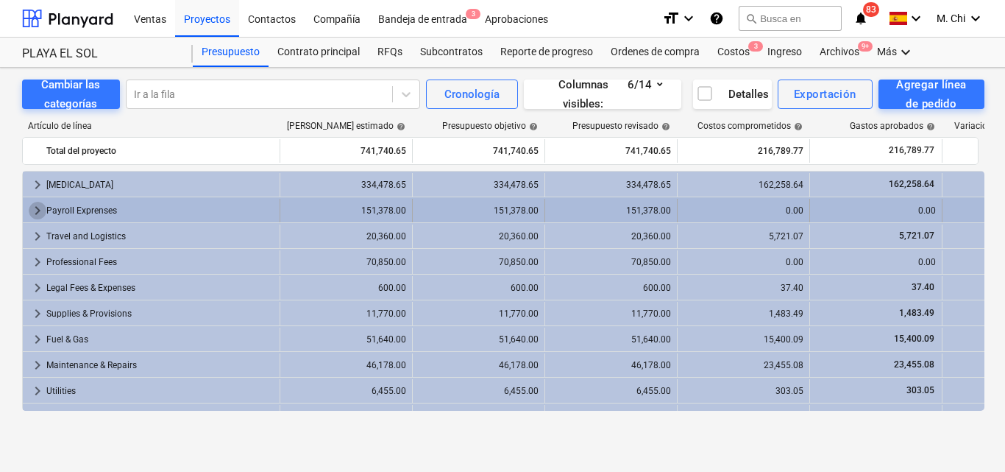
click at [39, 211] on span "keyboard_arrow_right" at bounding box center [38, 211] width 18 height 18
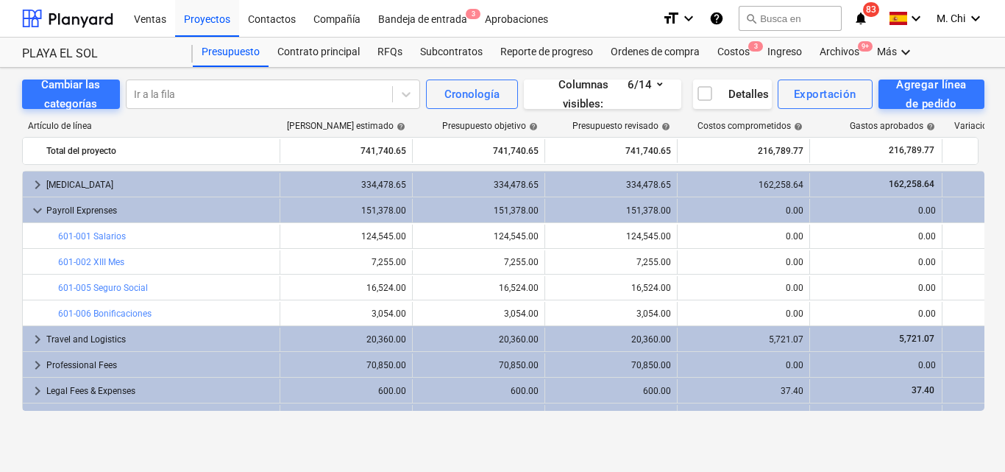
click at [39, 211] on span "keyboard_arrow_down" at bounding box center [38, 211] width 18 height 18
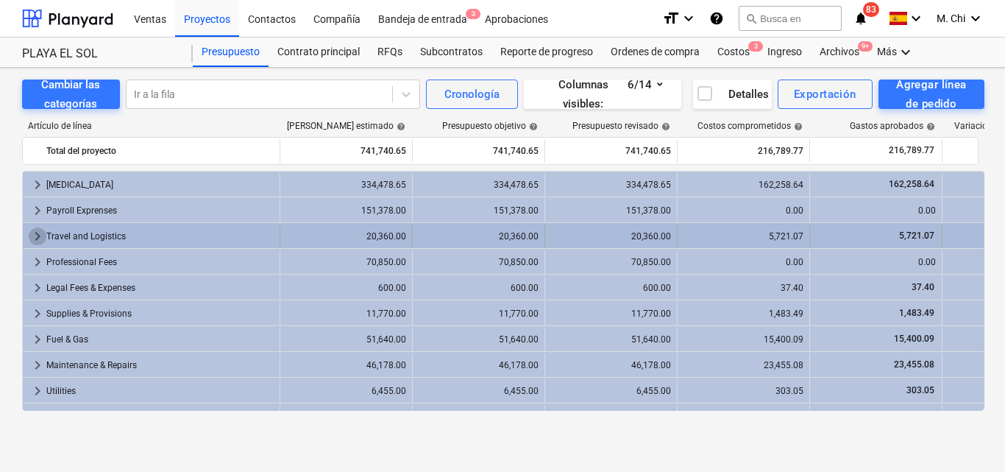
click at [37, 237] on span "keyboard_arrow_right" at bounding box center [38, 236] width 18 height 18
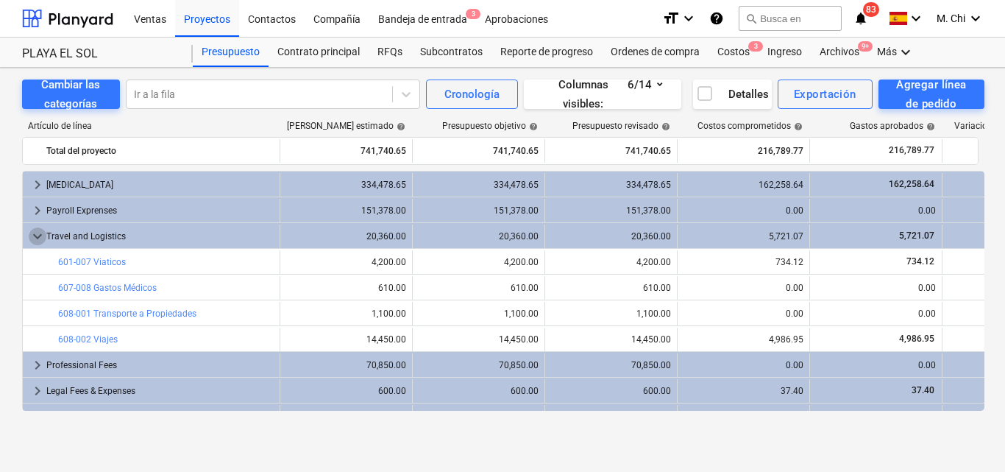
click at [37, 237] on span "keyboard_arrow_down" at bounding box center [38, 236] width 18 height 18
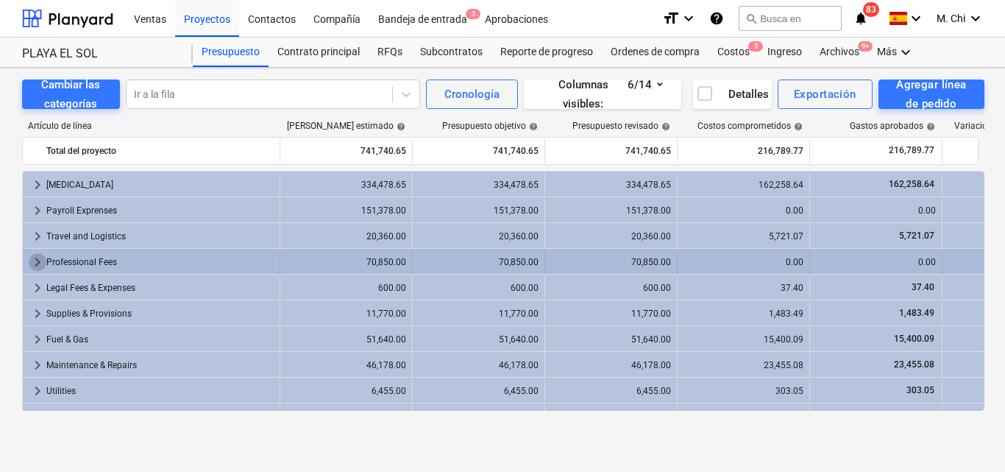
click at [35, 260] on span "keyboard_arrow_right" at bounding box center [38, 262] width 18 height 18
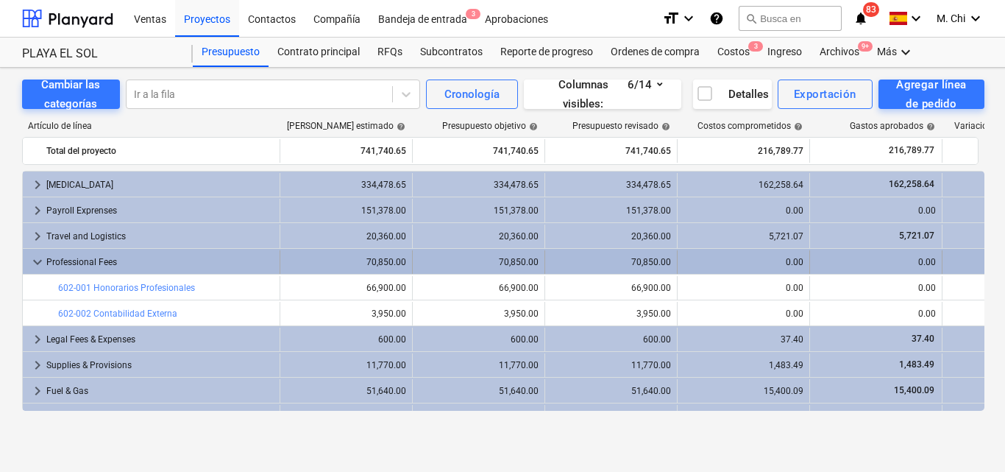
click at [35, 262] on span "keyboard_arrow_down" at bounding box center [38, 262] width 18 height 18
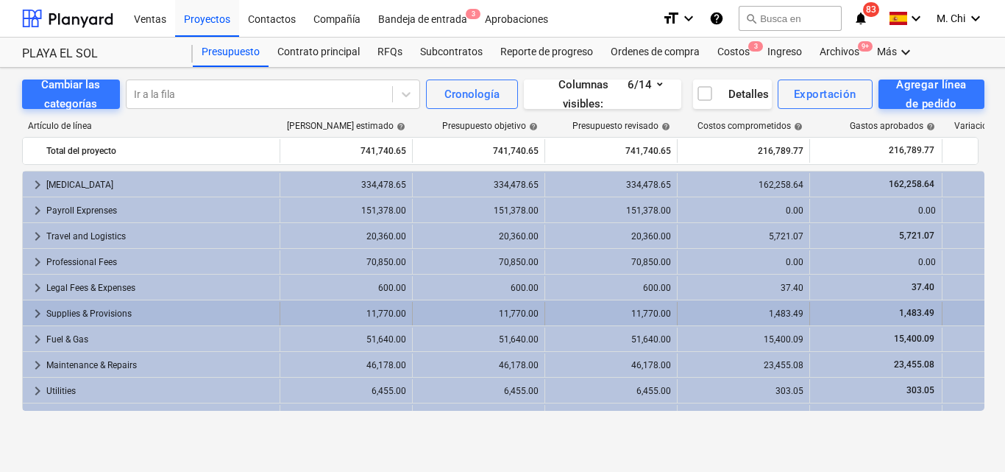
click at [32, 311] on span "keyboard_arrow_right" at bounding box center [38, 314] width 18 height 18
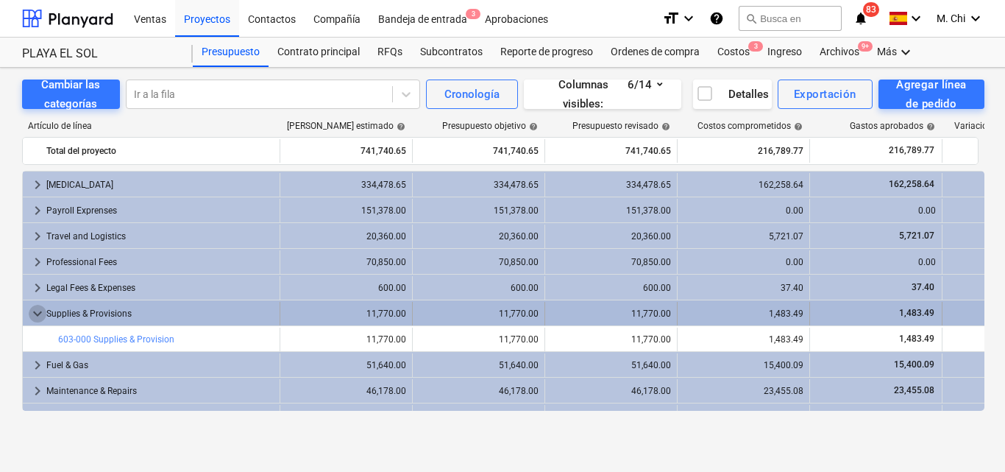
click at [35, 315] on span "keyboard_arrow_down" at bounding box center [38, 314] width 18 height 18
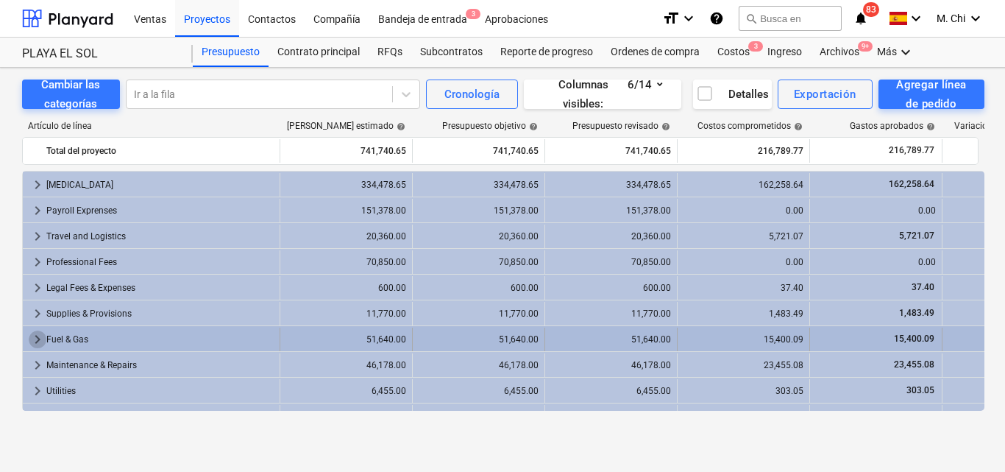
click at [39, 336] on span "keyboard_arrow_right" at bounding box center [38, 339] width 18 height 18
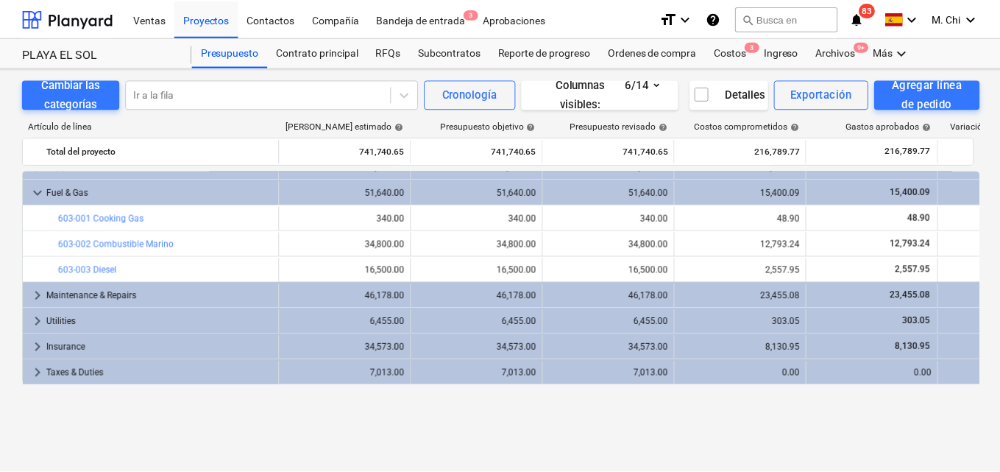
scroll to position [74, 0]
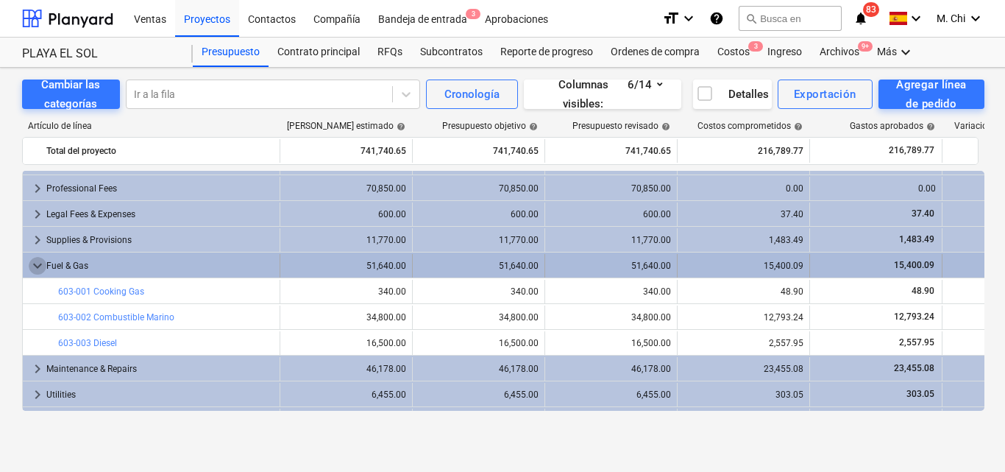
click at [33, 266] on span "keyboard_arrow_down" at bounding box center [38, 266] width 18 height 18
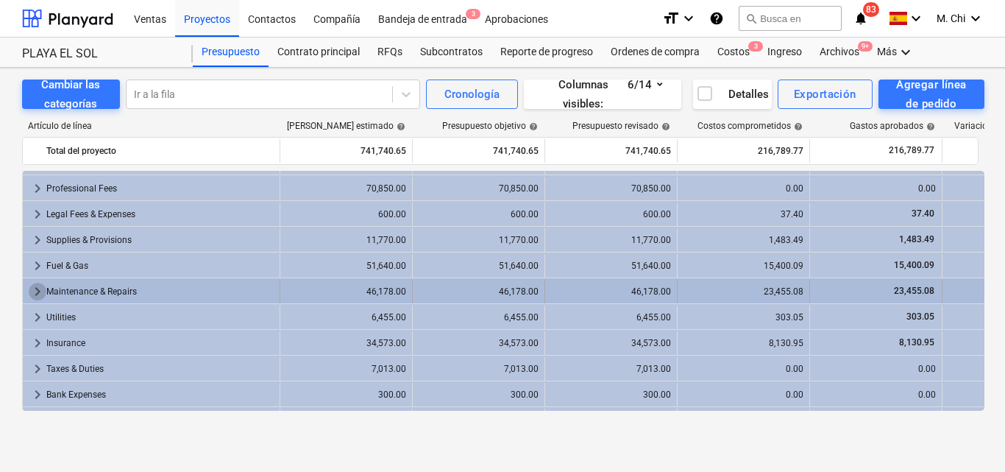
click at [35, 288] on span "keyboard_arrow_right" at bounding box center [38, 292] width 18 height 18
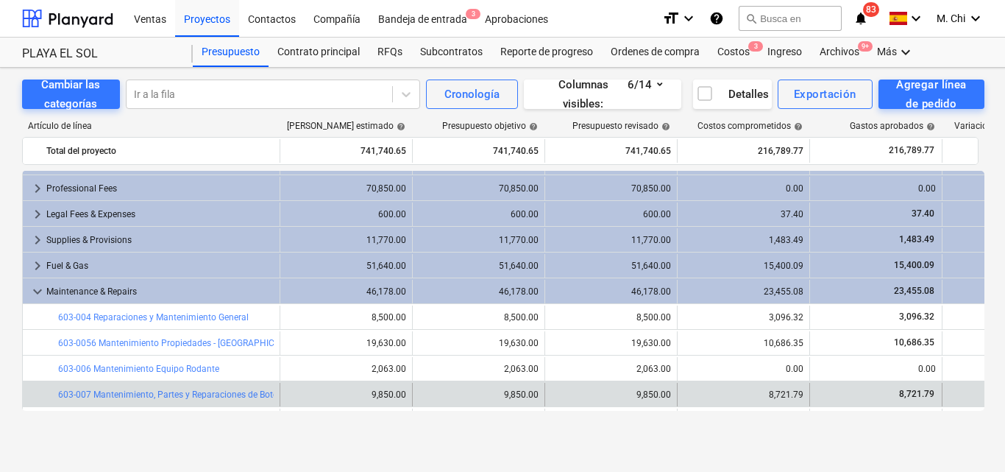
click at [921, 394] on span "8,721.79" at bounding box center [917, 394] width 38 height 10
click at [177, 394] on link "603-007 Mantenimiento, Partes y Reparaciones de Botes" at bounding box center [170, 394] width 224 height 10
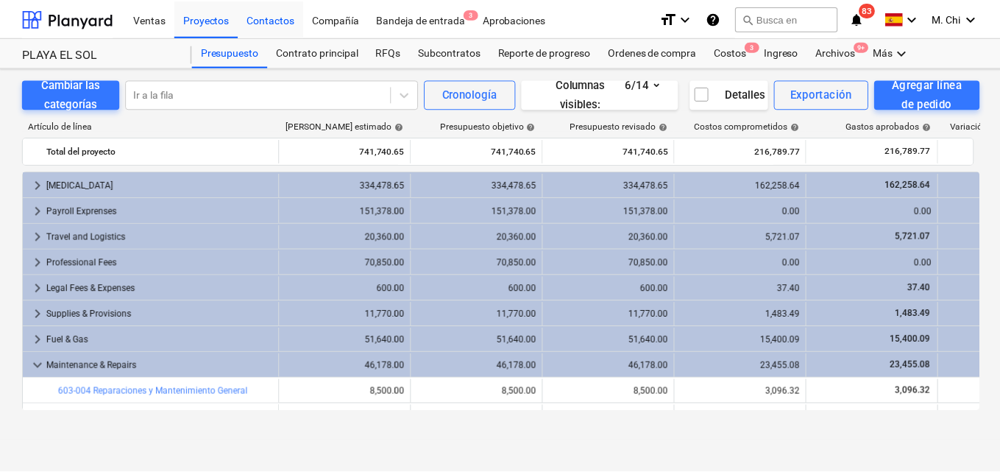
scroll to position [74, 0]
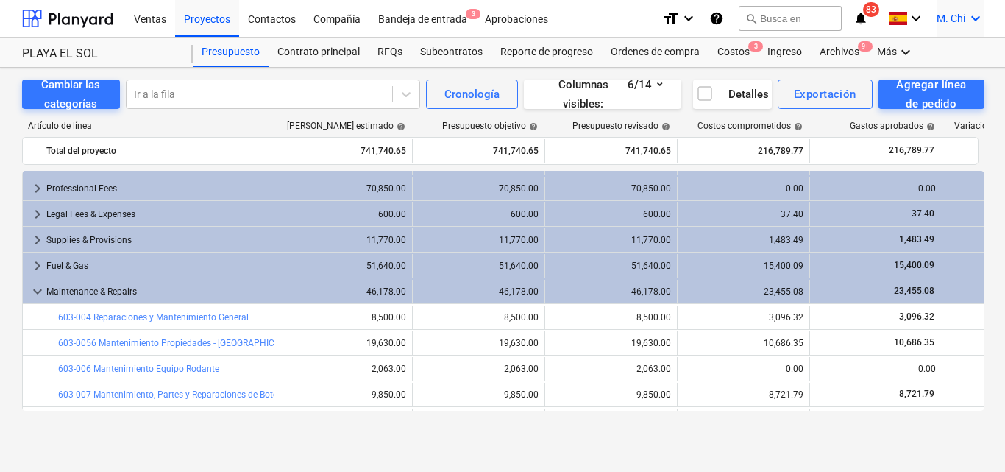
click at [978, 21] on icon "keyboard_arrow_down" at bounding box center [976, 19] width 18 height 18
click at [943, 82] on div "Desconecta." at bounding box center [940, 81] width 88 height 24
